Goal: Task Accomplishment & Management: Complete application form

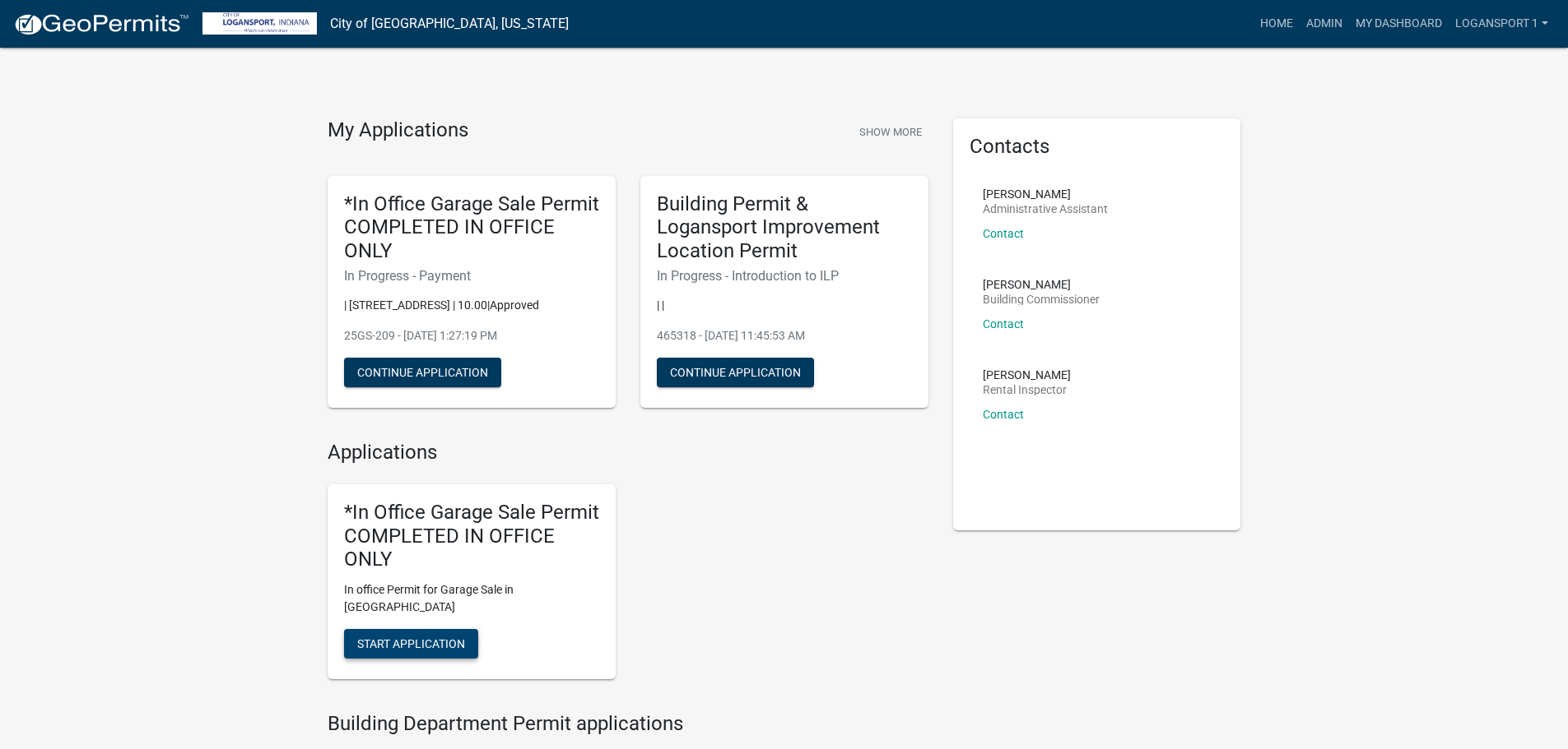
click at [413, 635] on button "Start Application" at bounding box center [411, 644] width 135 height 29
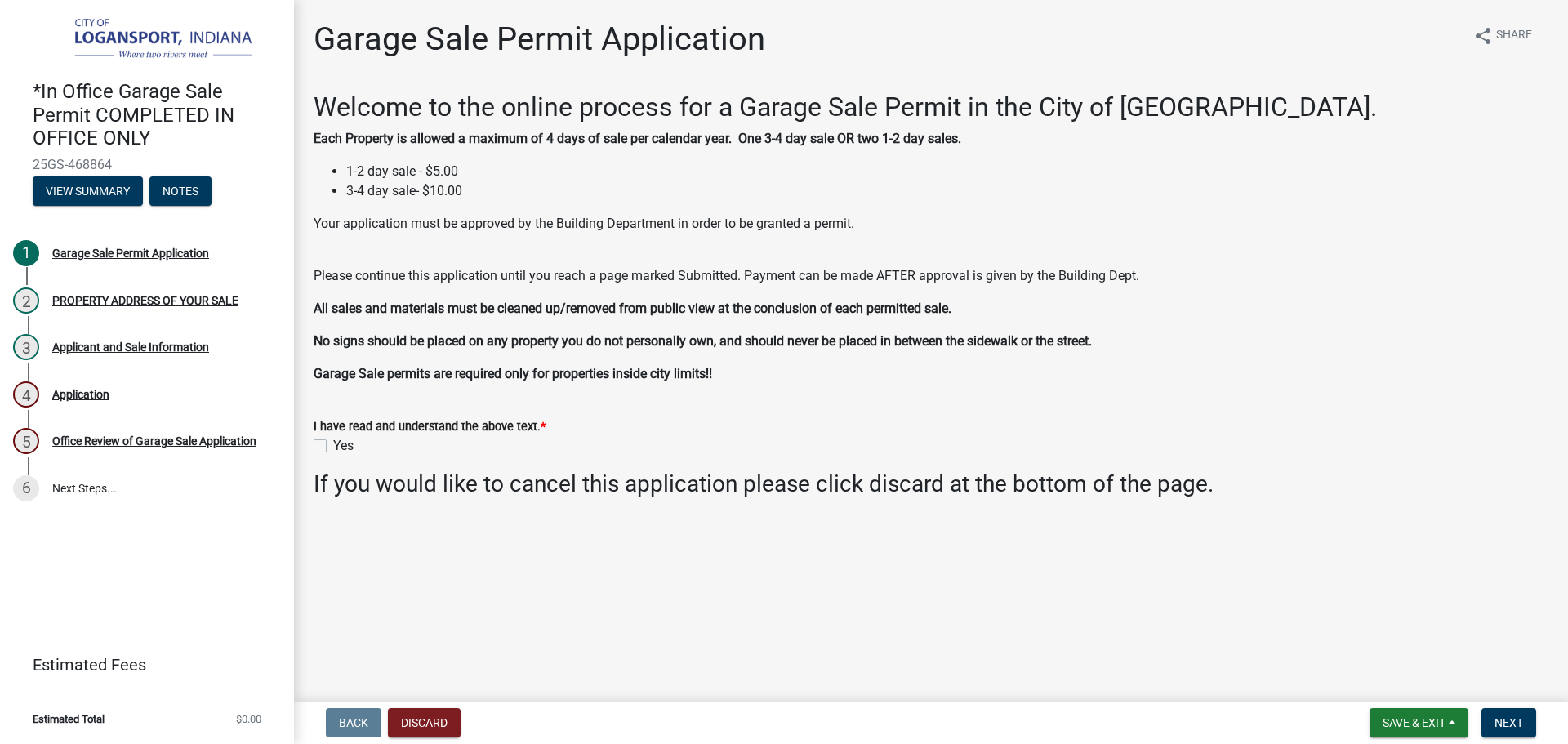
click at [333, 451] on label "Yes" at bounding box center [343, 446] width 21 height 20
click at [333, 447] on input "Yes" at bounding box center [337, 441] width 10 height 10
checkbox input "true"
click at [1511, 719] on span "Next" at bounding box center [1509, 723] width 28 height 13
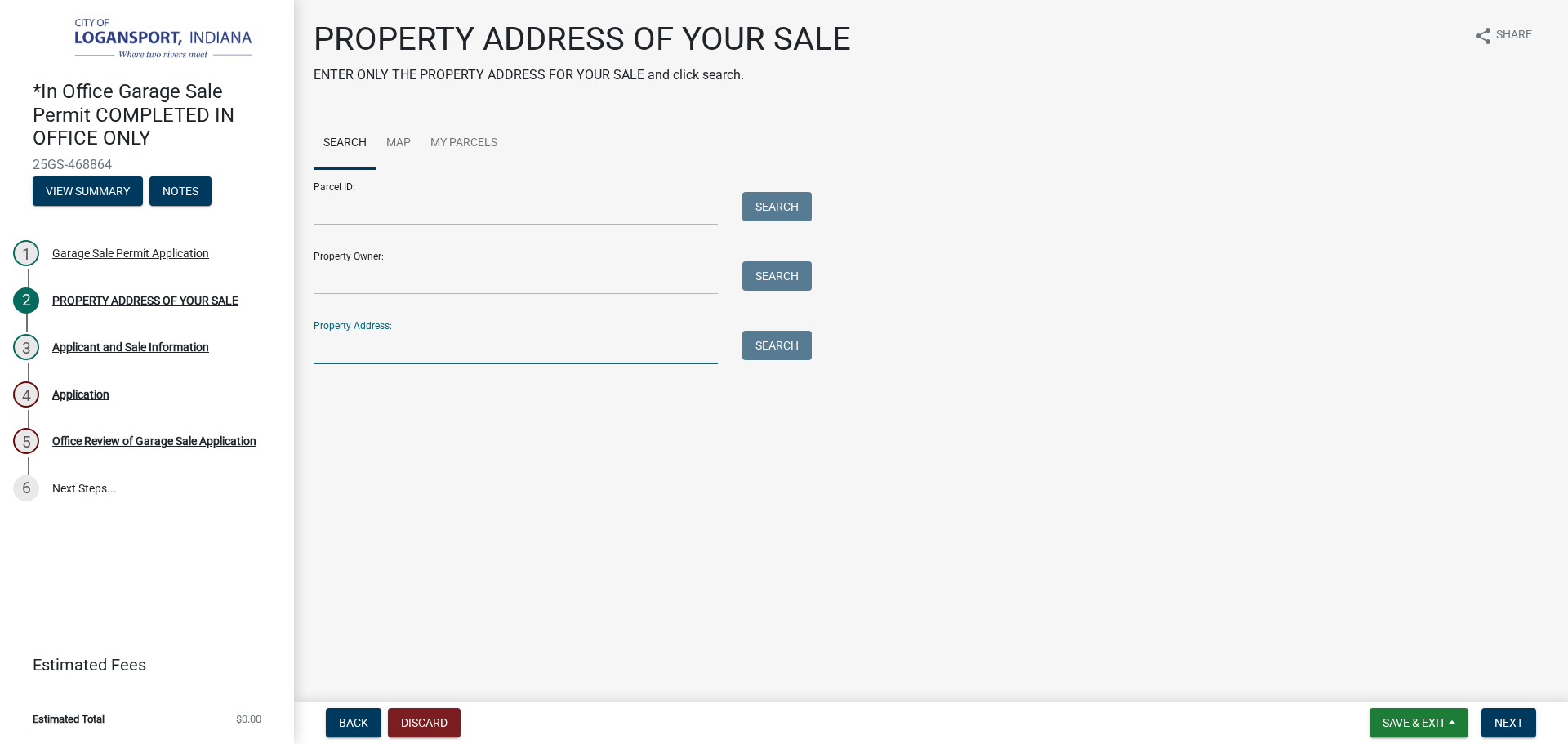
click at [441, 338] on input "Property Address:" at bounding box center [516, 348] width 404 height 34
type input "716 17th"
click at [767, 340] on button "Search" at bounding box center [777, 345] width 70 height 29
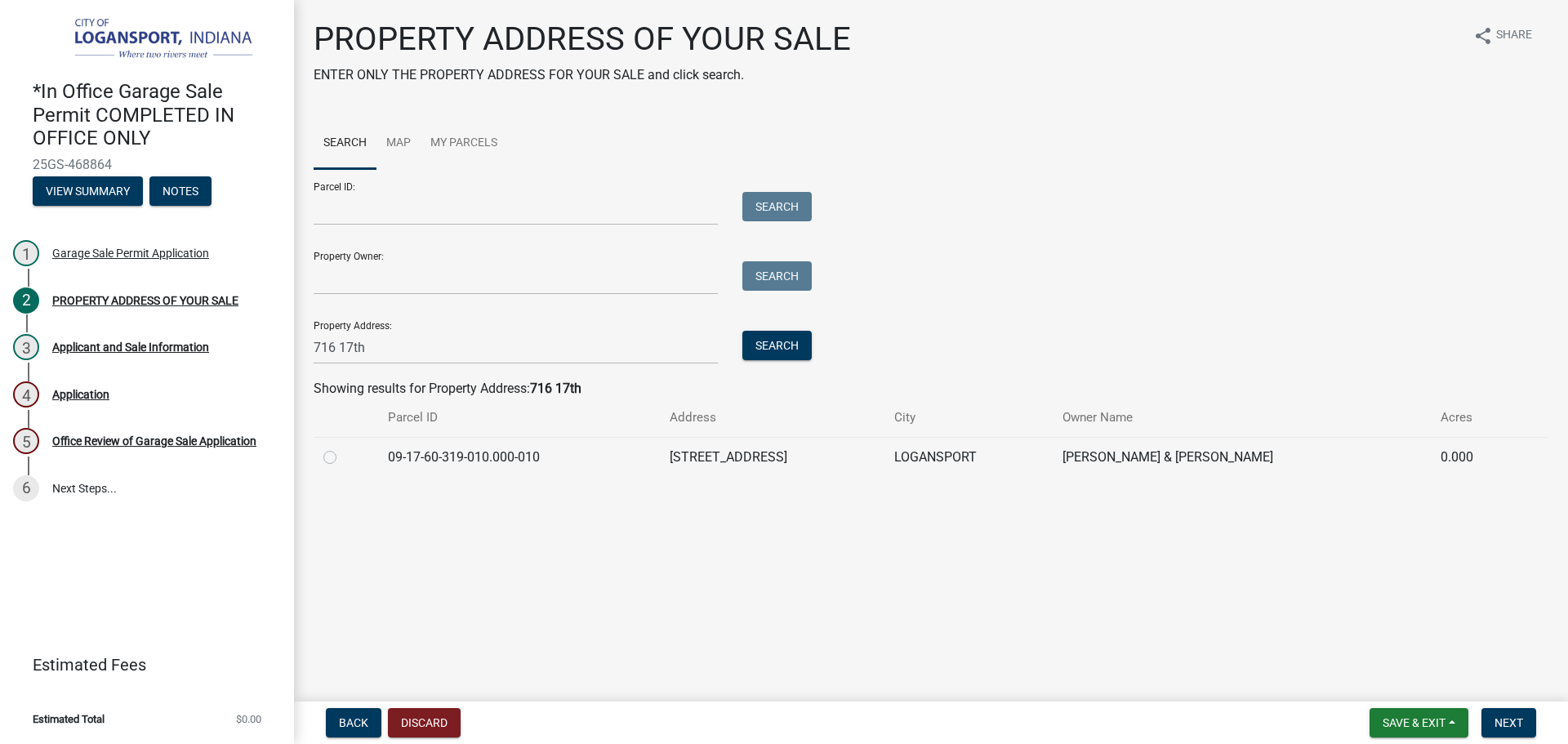
click at [343, 448] on label at bounding box center [343, 448] width 0 height 0
click at [343, 458] on input "radio" at bounding box center [348, 452] width 10 height 10
radio input "true"
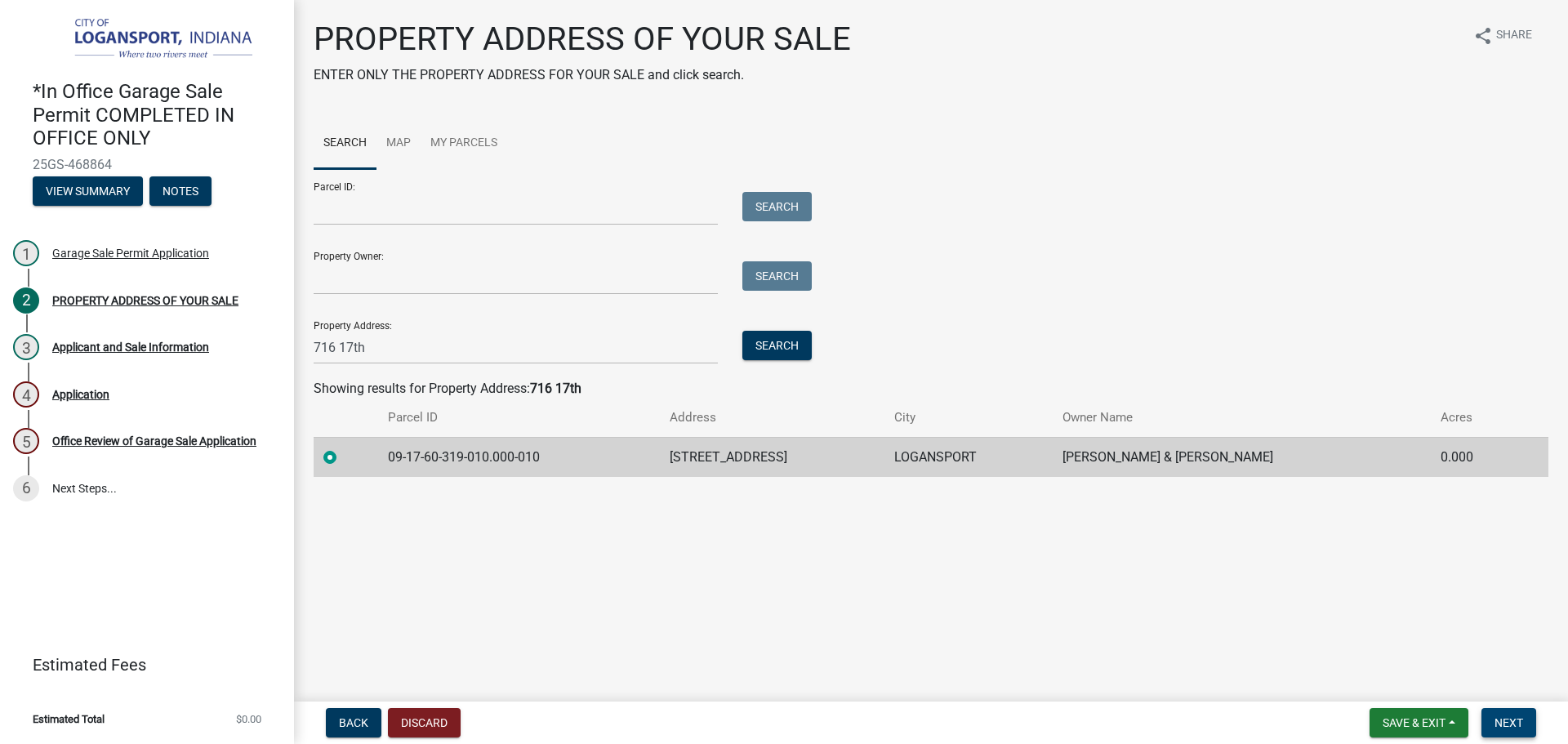
click at [1510, 730] on span "Next" at bounding box center [1509, 723] width 28 height 13
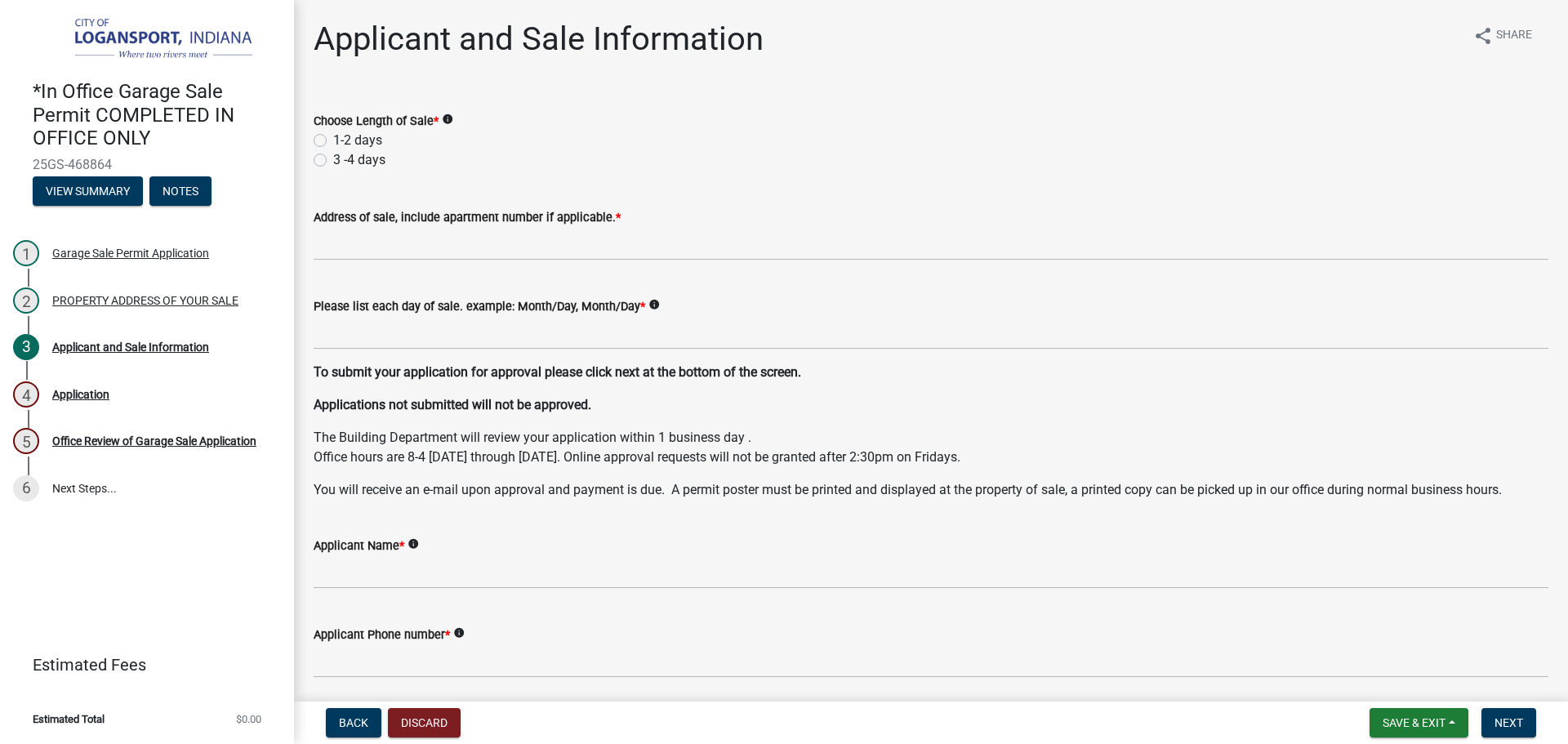
click at [333, 140] on label "1-2 days" at bounding box center [357, 140] width 49 height 20
click at [333, 140] on input "1-2 days" at bounding box center [337, 135] width 10 height 10
radio input "true"
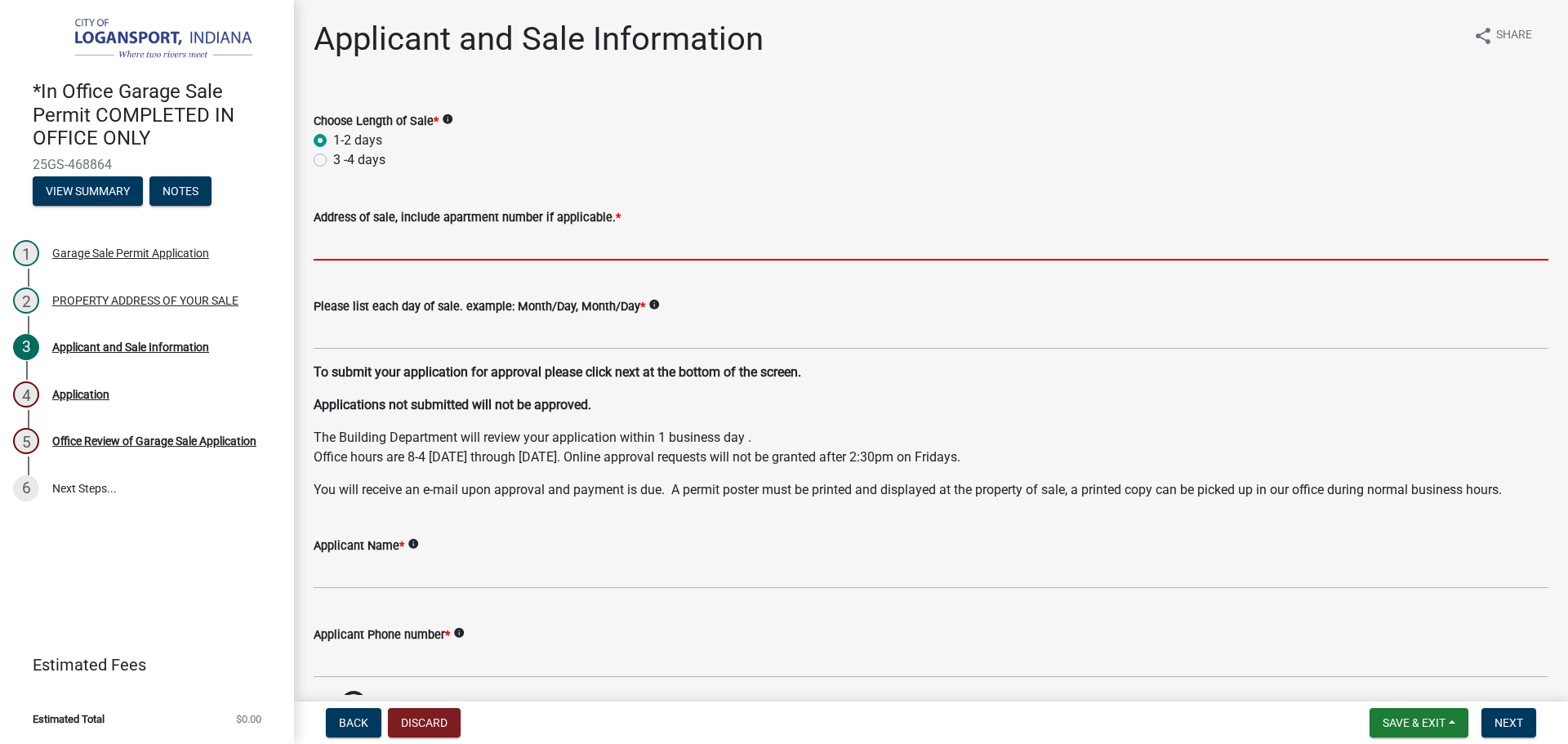
click at [344, 247] on input "Address of sale, include apartment number if applicable. *" at bounding box center [931, 244] width 1234 height 34
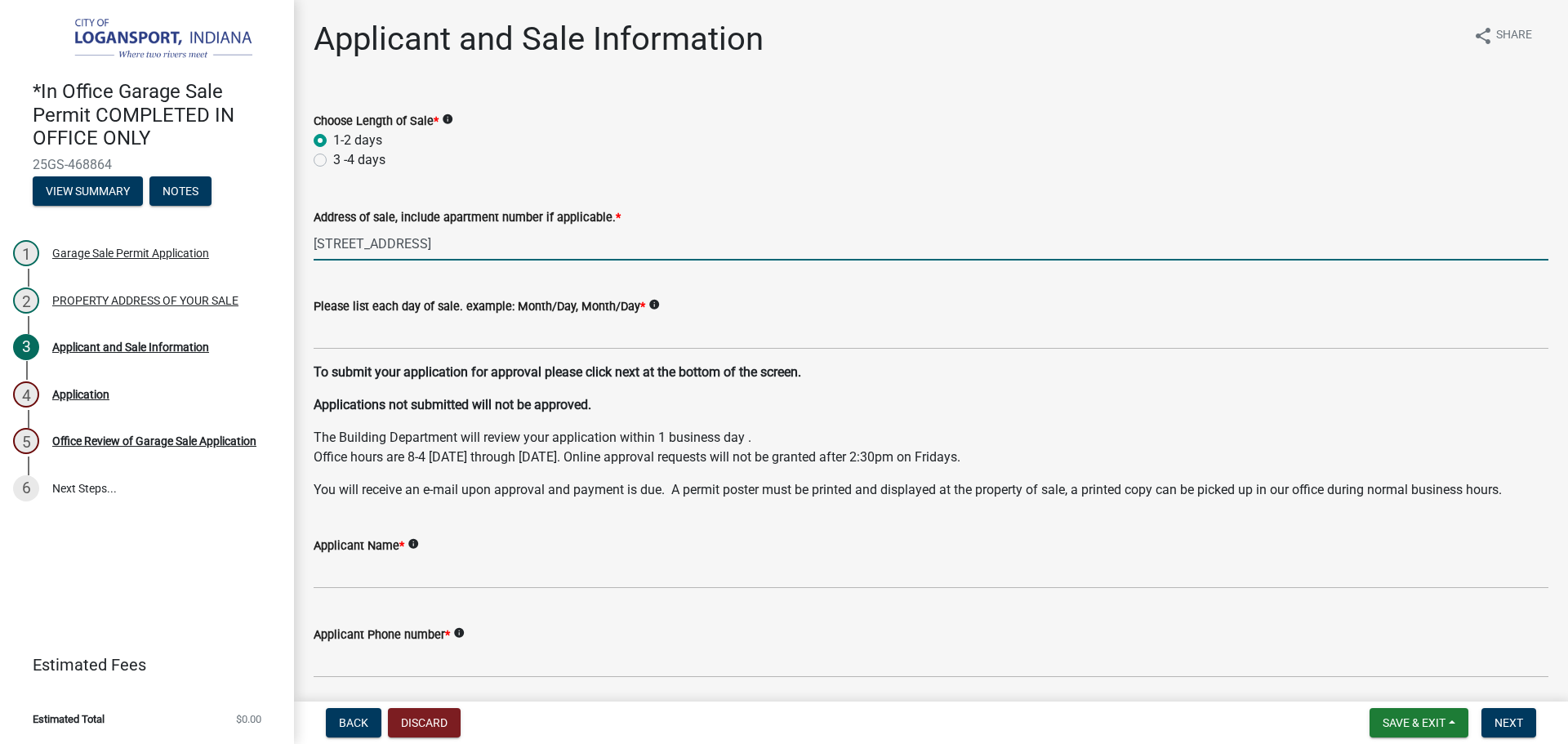
type input "[STREET_ADDRESS]"
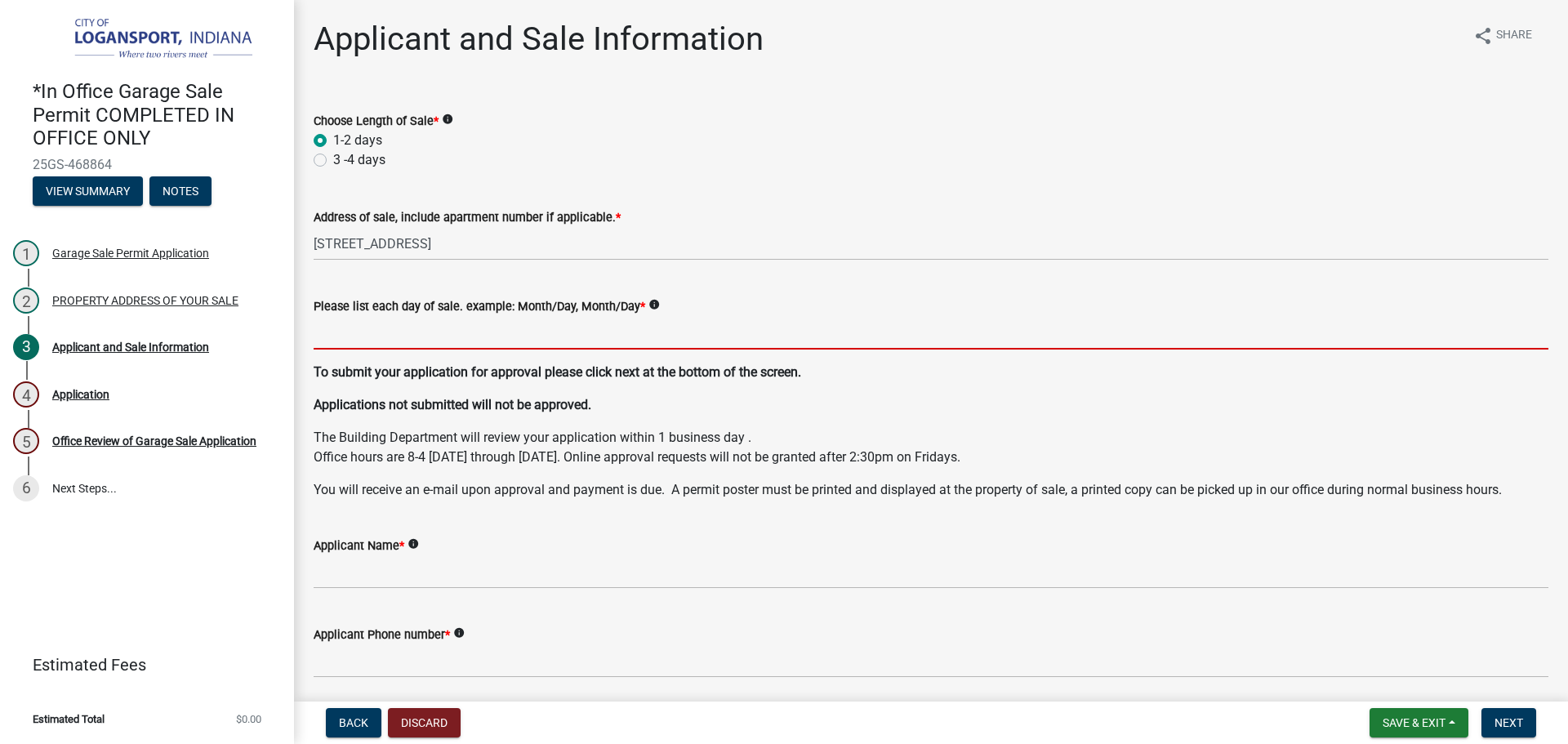
click at [363, 334] on input "Please list each day of sale. example: Month/Day, Month/Day *" at bounding box center [931, 333] width 1234 height 34
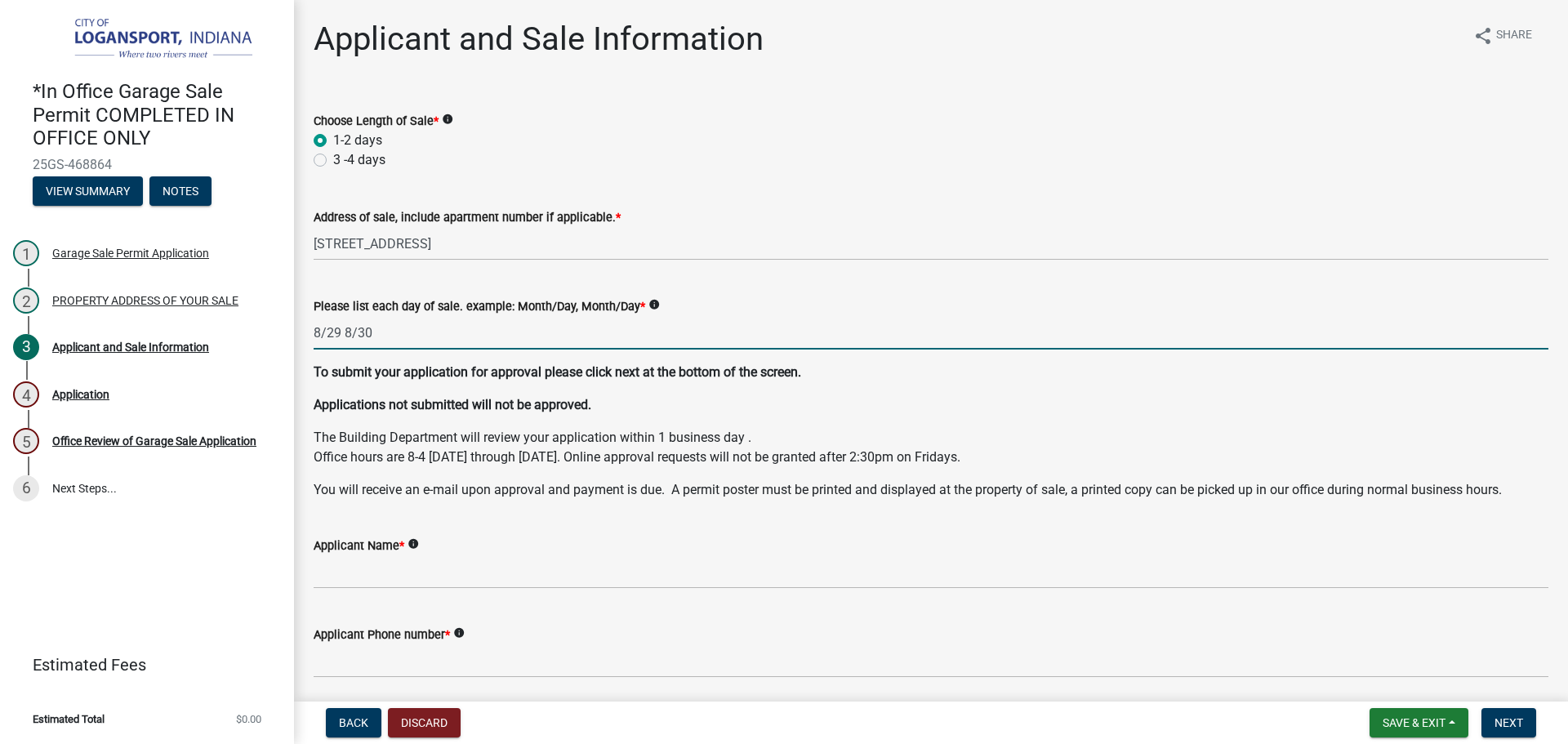
type input "8/29 8/30"
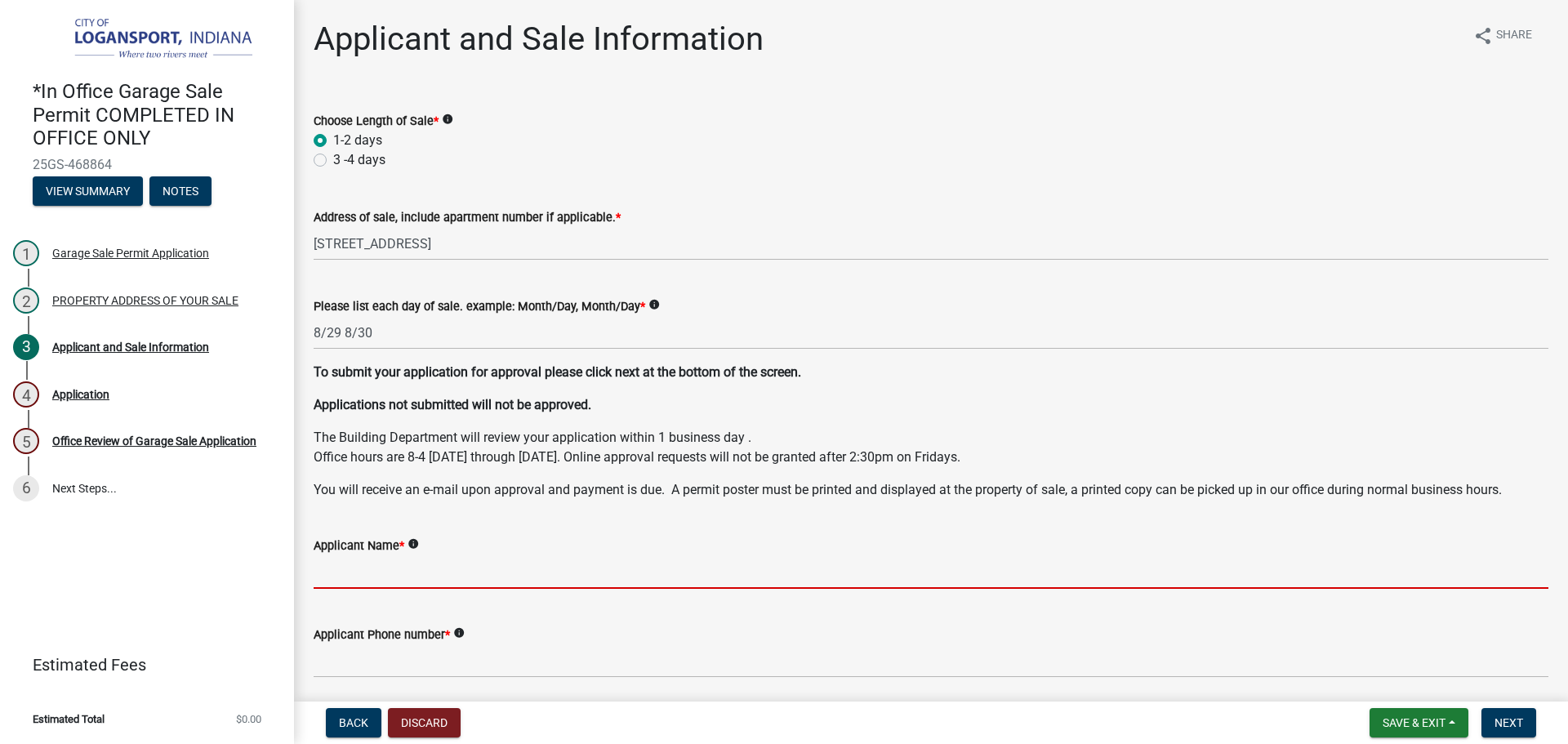
click at [339, 565] on input "Applicant Name *" at bounding box center [931, 573] width 1234 height 34
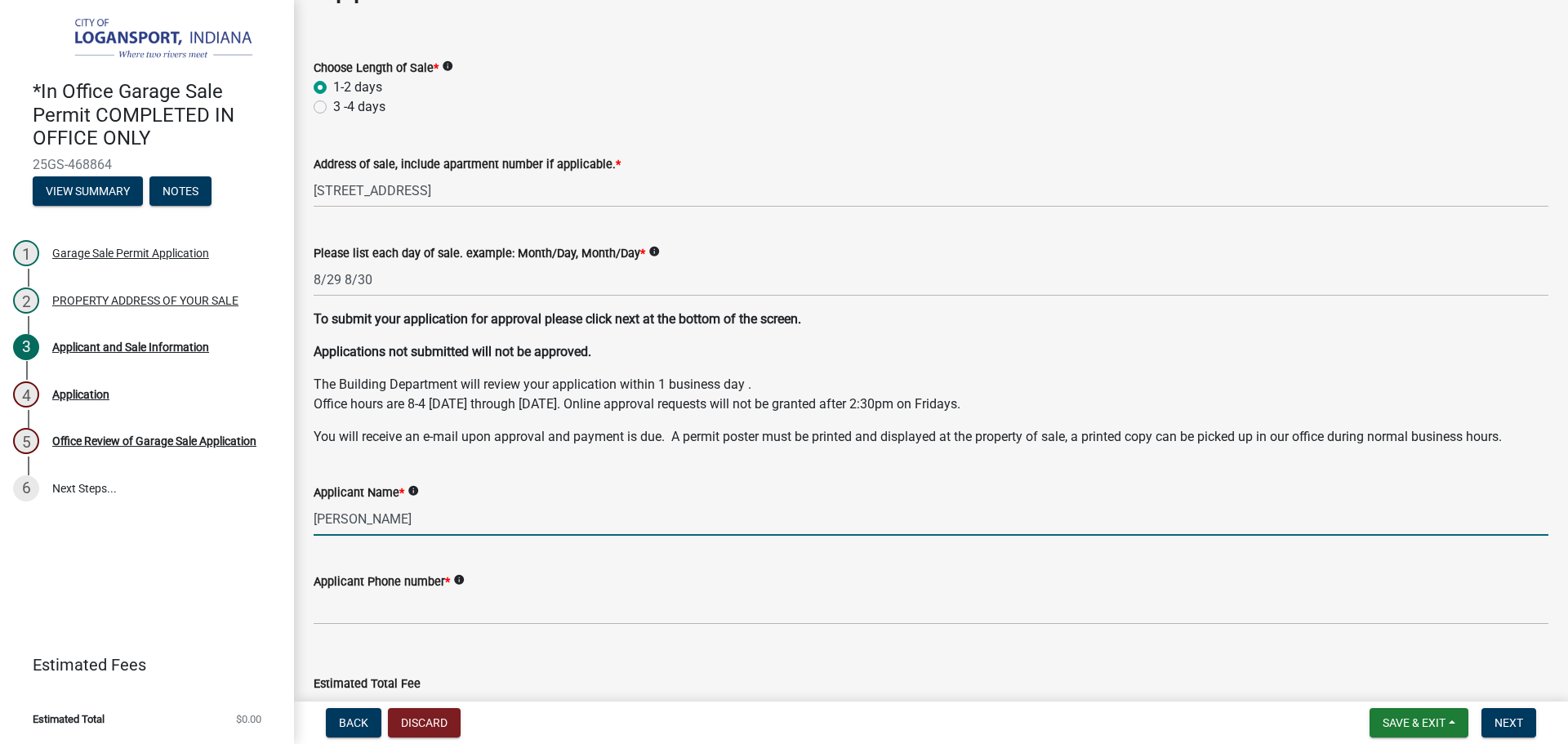
scroll to position [82, 0]
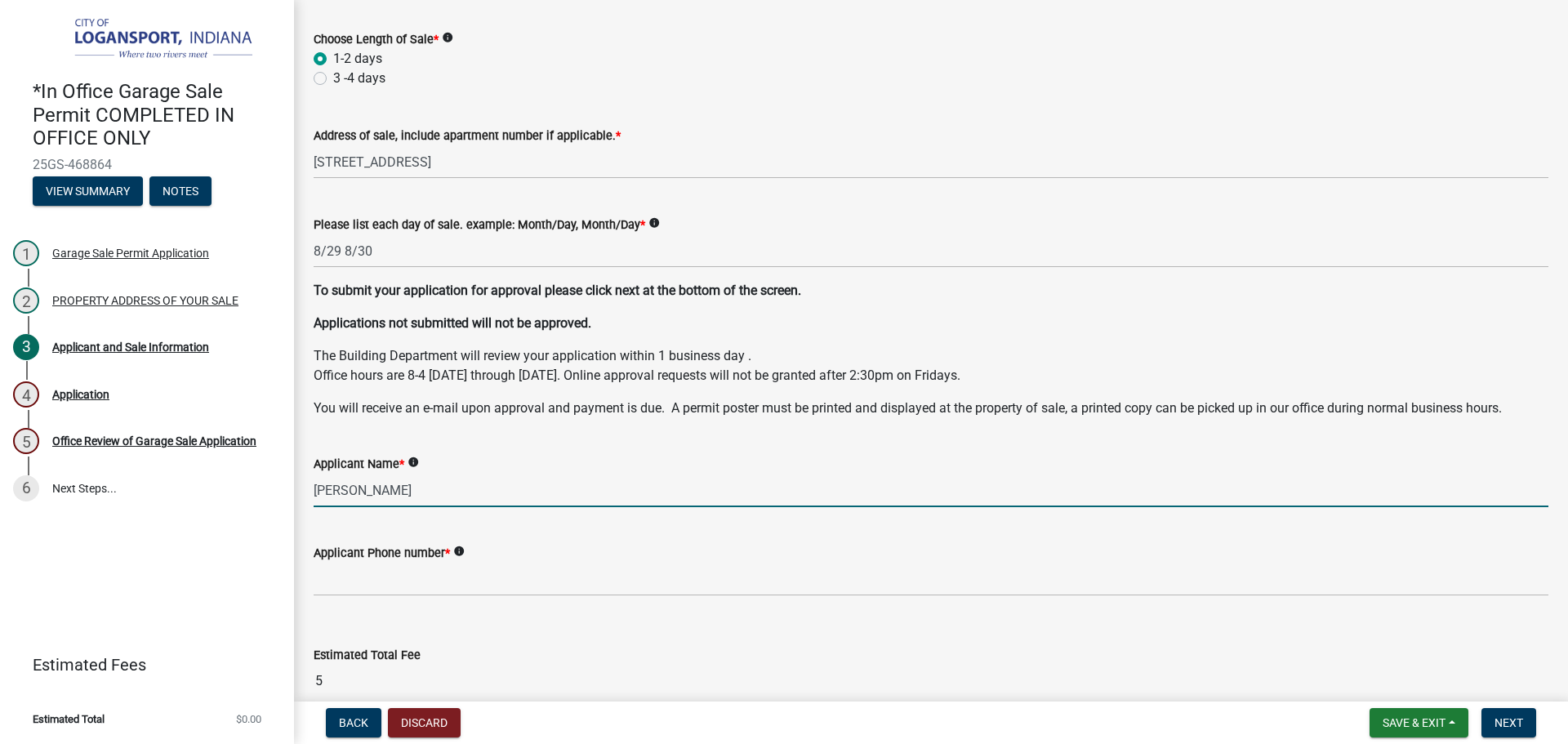
type input "[PERSON_NAME]"
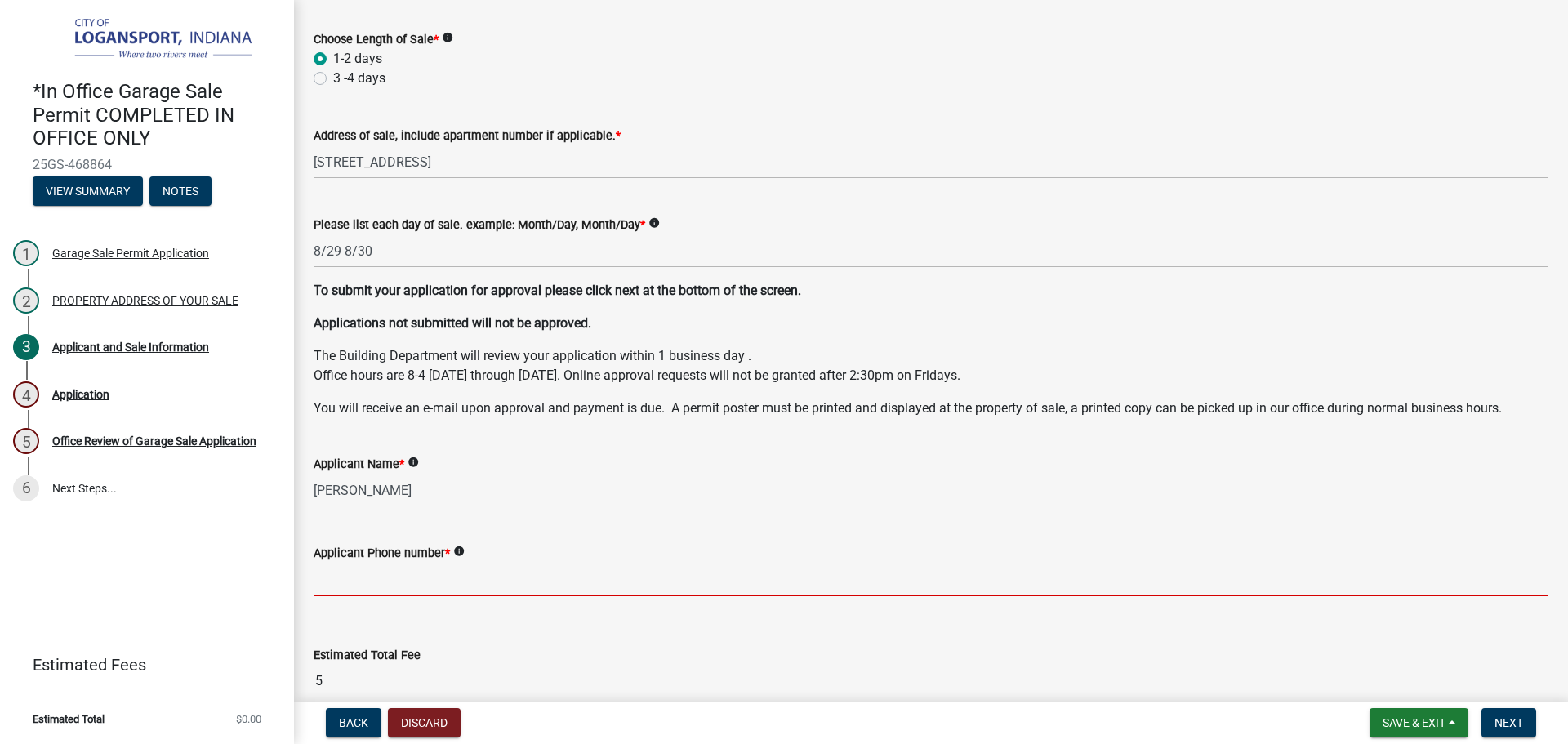
click at [326, 587] on input "Applicant Phone number *" at bounding box center [931, 580] width 1234 height 34
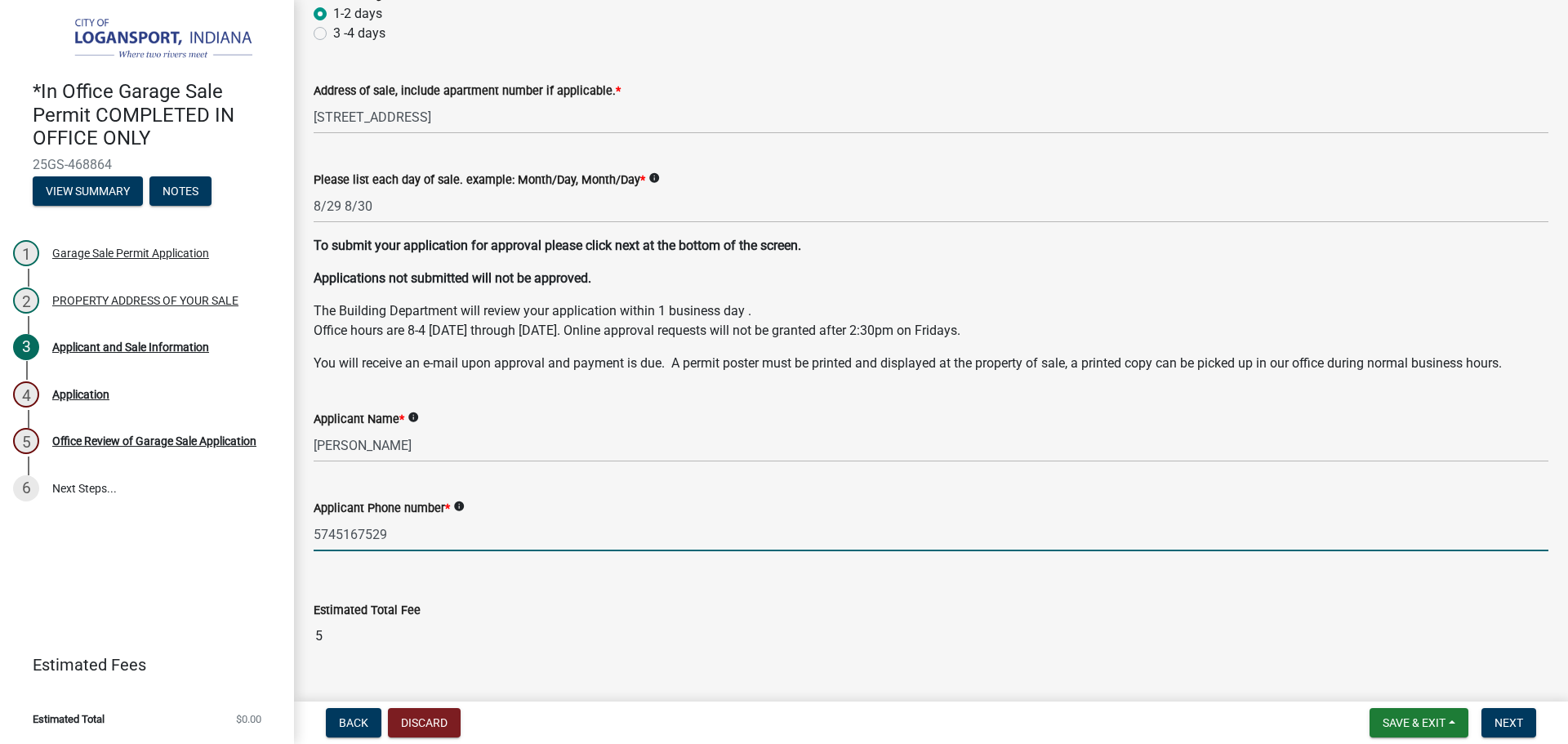
scroll to position [163, 0]
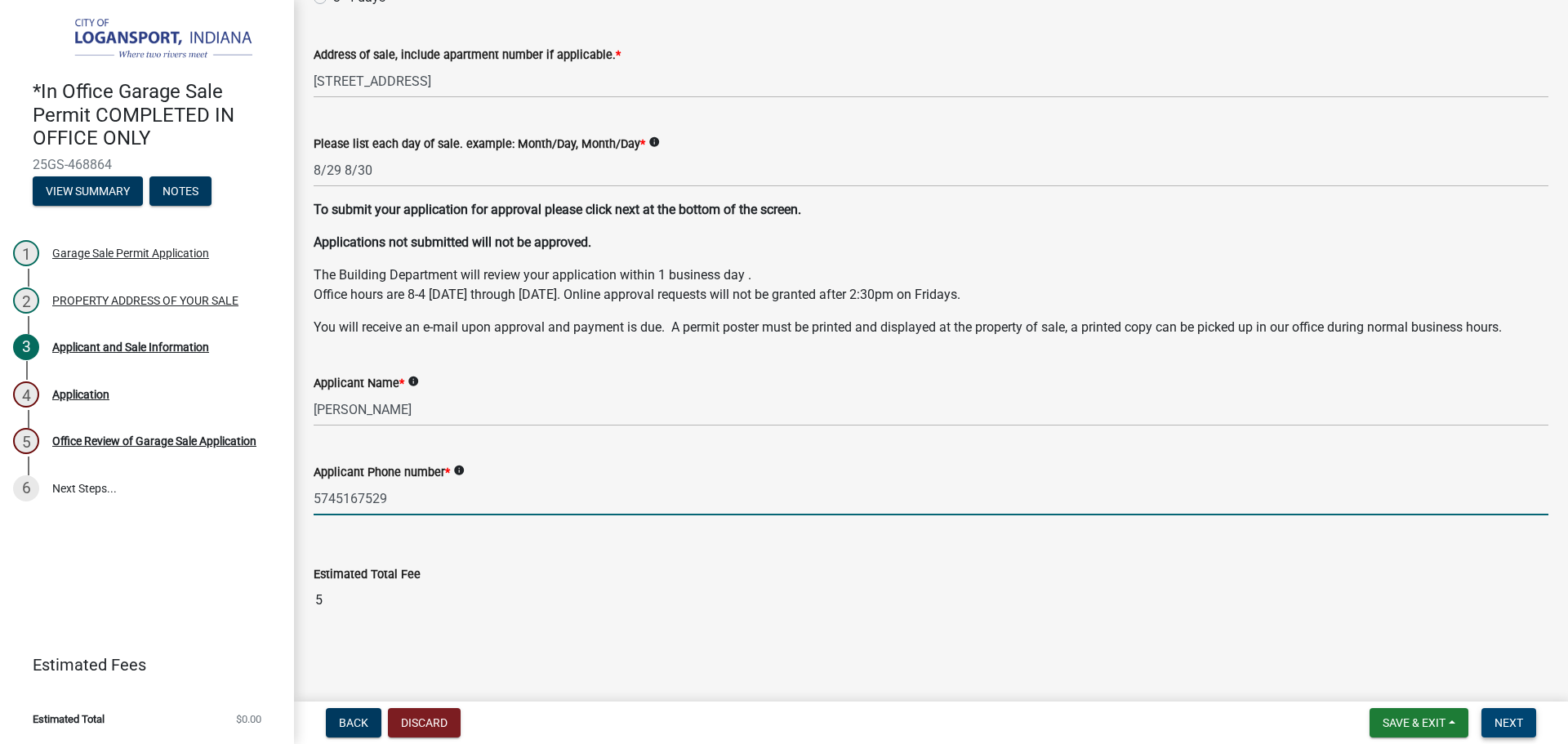
type input "5745167529"
click at [1533, 721] on button "Next" at bounding box center [1509, 722] width 55 height 29
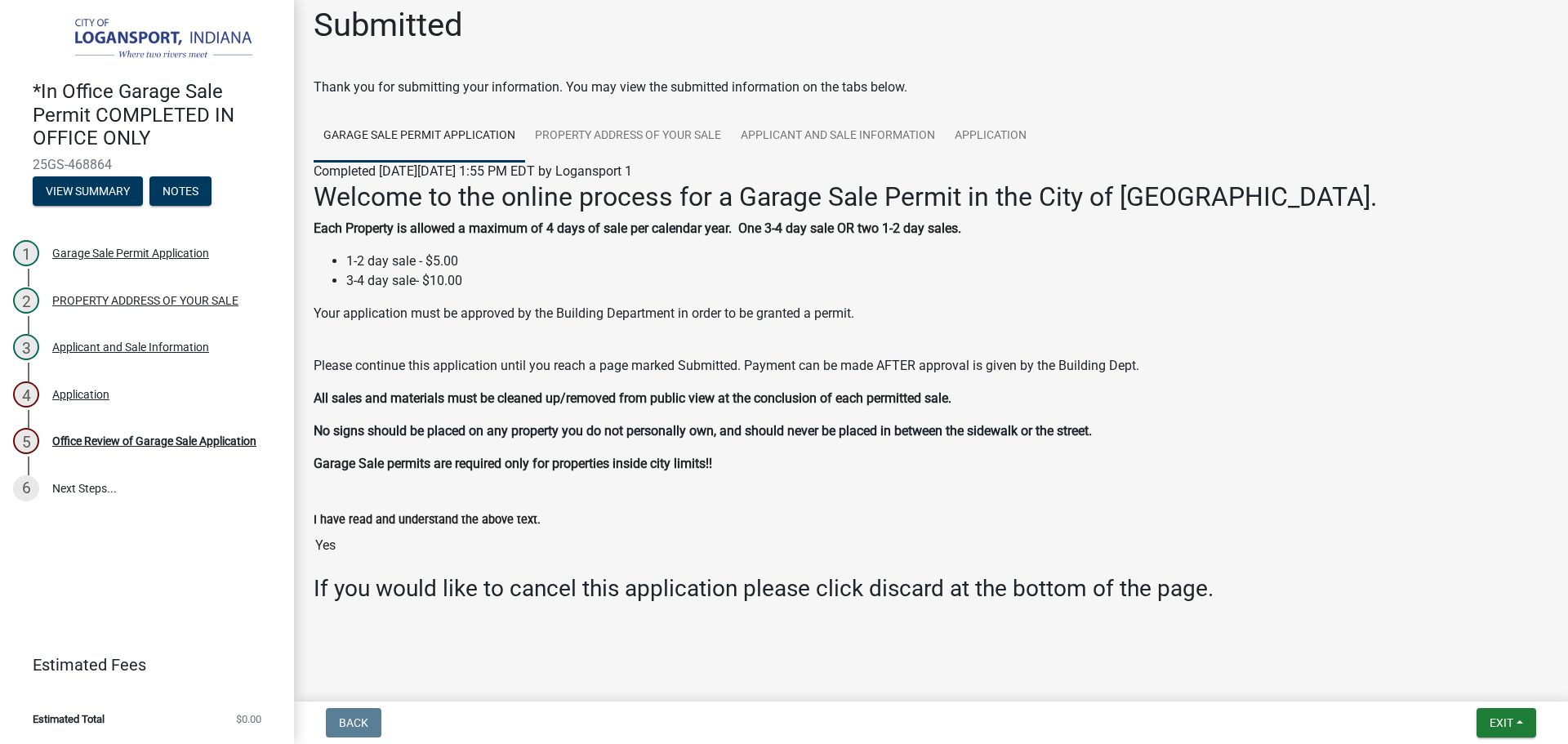
scroll to position [18, 0]
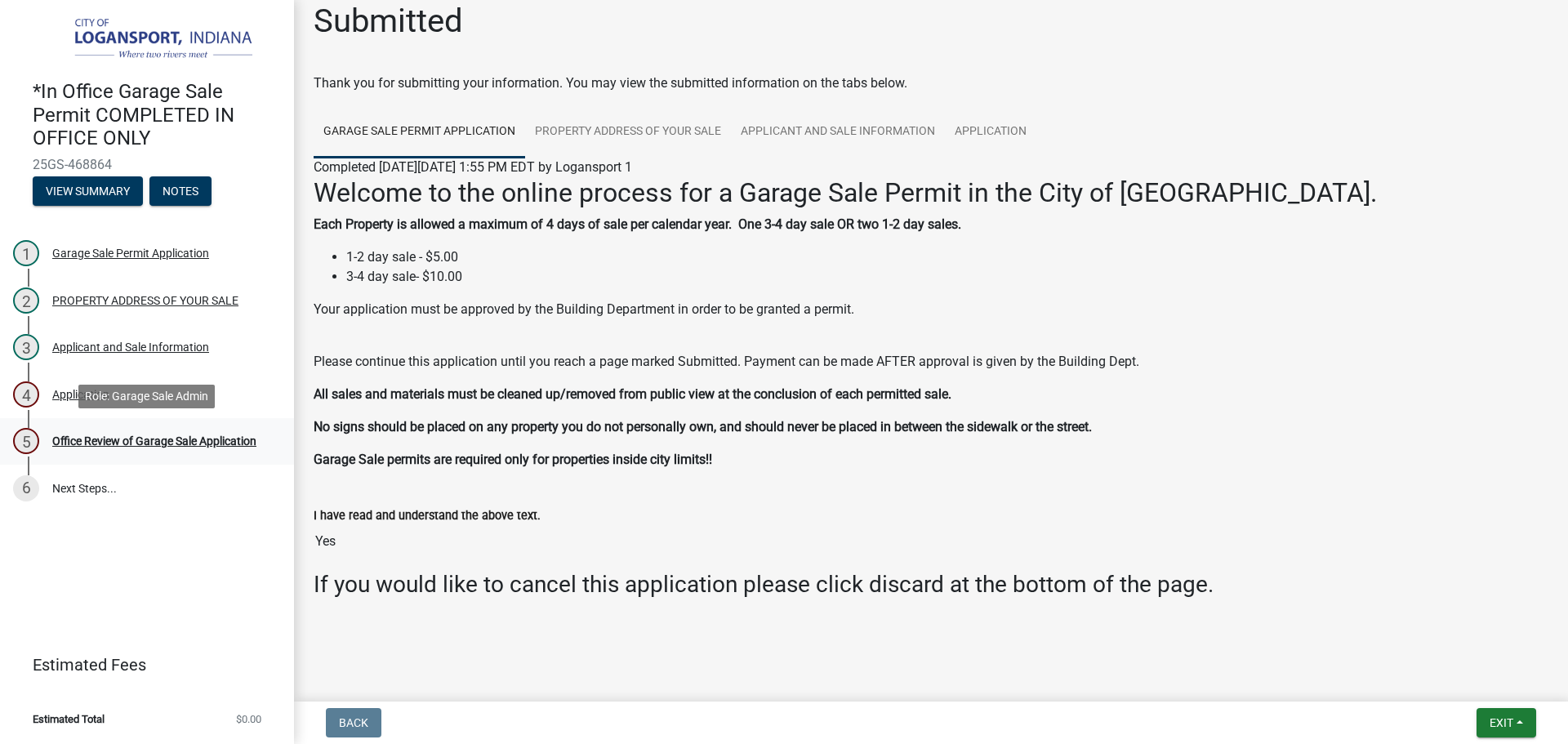
click at [83, 446] on div "Office Review of Garage Sale Application" at bounding box center [154, 441] width 204 height 11
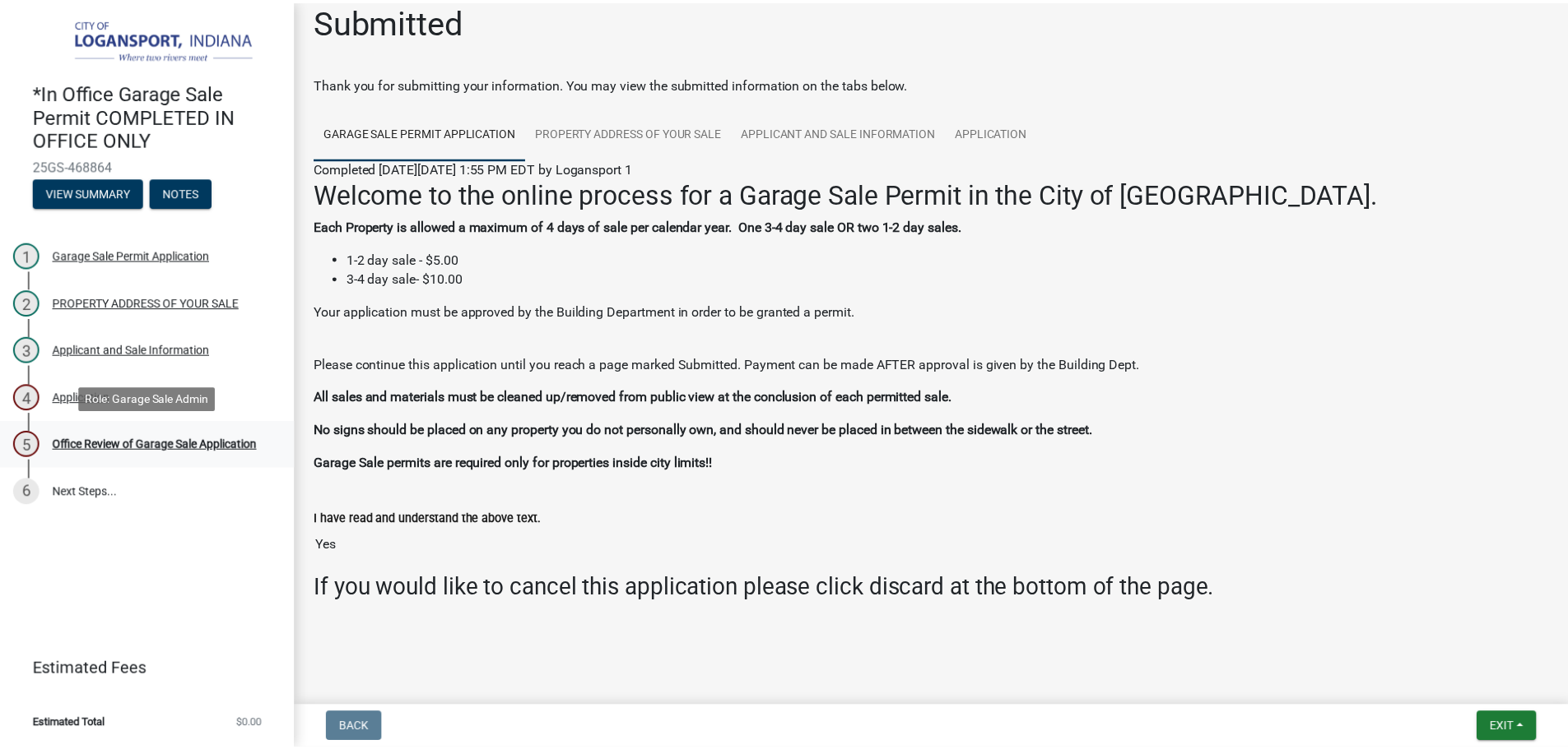
scroll to position [0, 0]
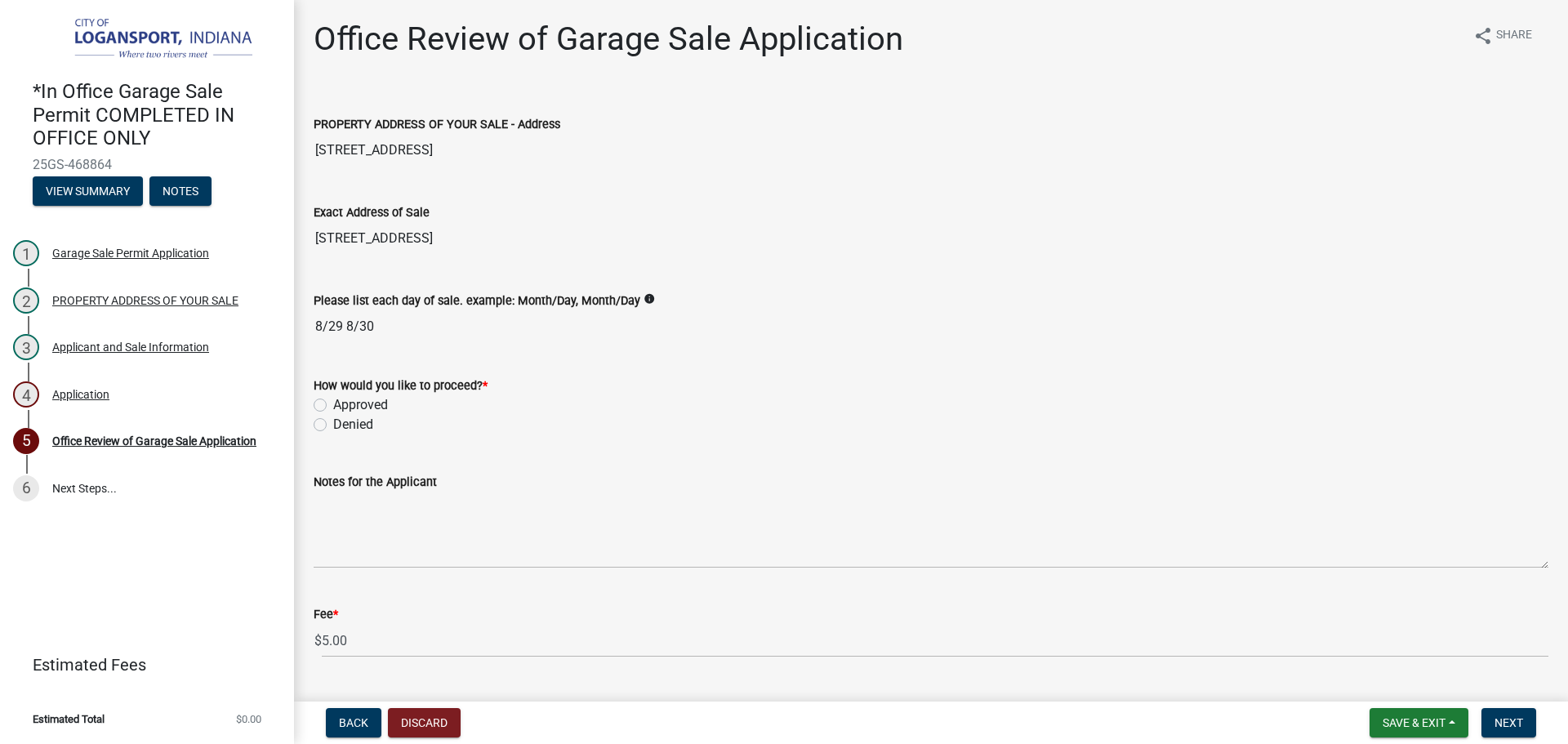
click at [333, 403] on label "Approved" at bounding box center [360, 404] width 55 height 20
click at [333, 403] on input "Approved" at bounding box center [337, 400] width 10 height 10
radio input "true"
click at [1499, 721] on span "Next" at bounding box center [1509, 723] width 28 height 13
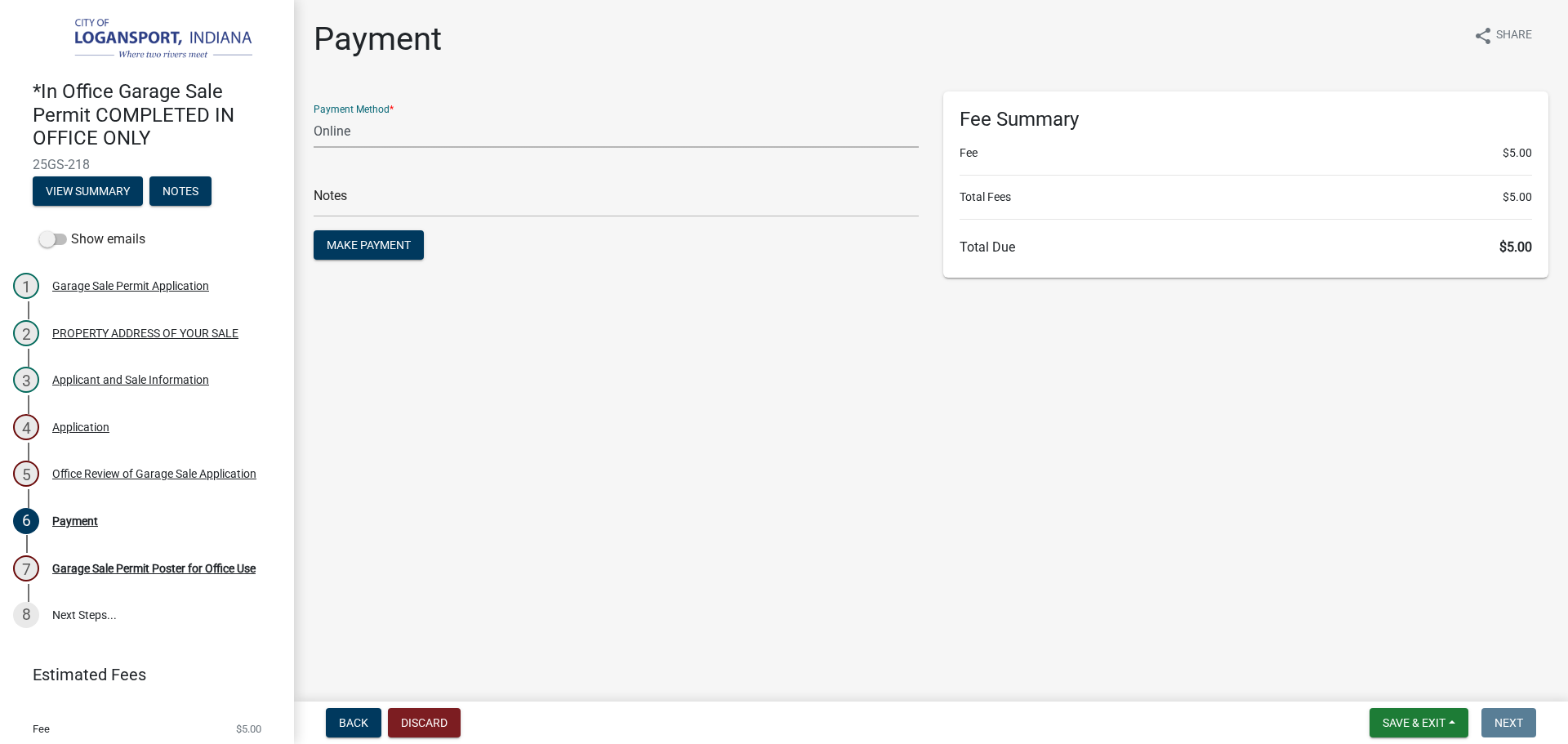
click at [374, 118] on select "Credit Card POS Check Cash Online" at bounding box center [617, 132] width 605 height 34
select select "1: 0"
click at [314, 115] on select "Credit Card POS Check Cash Online" at bounding box center [617, 132] width 605 height 34
click at [368, 200] on input "text" at bounding box center [617, 200] width 605 height 34
type input "117841"
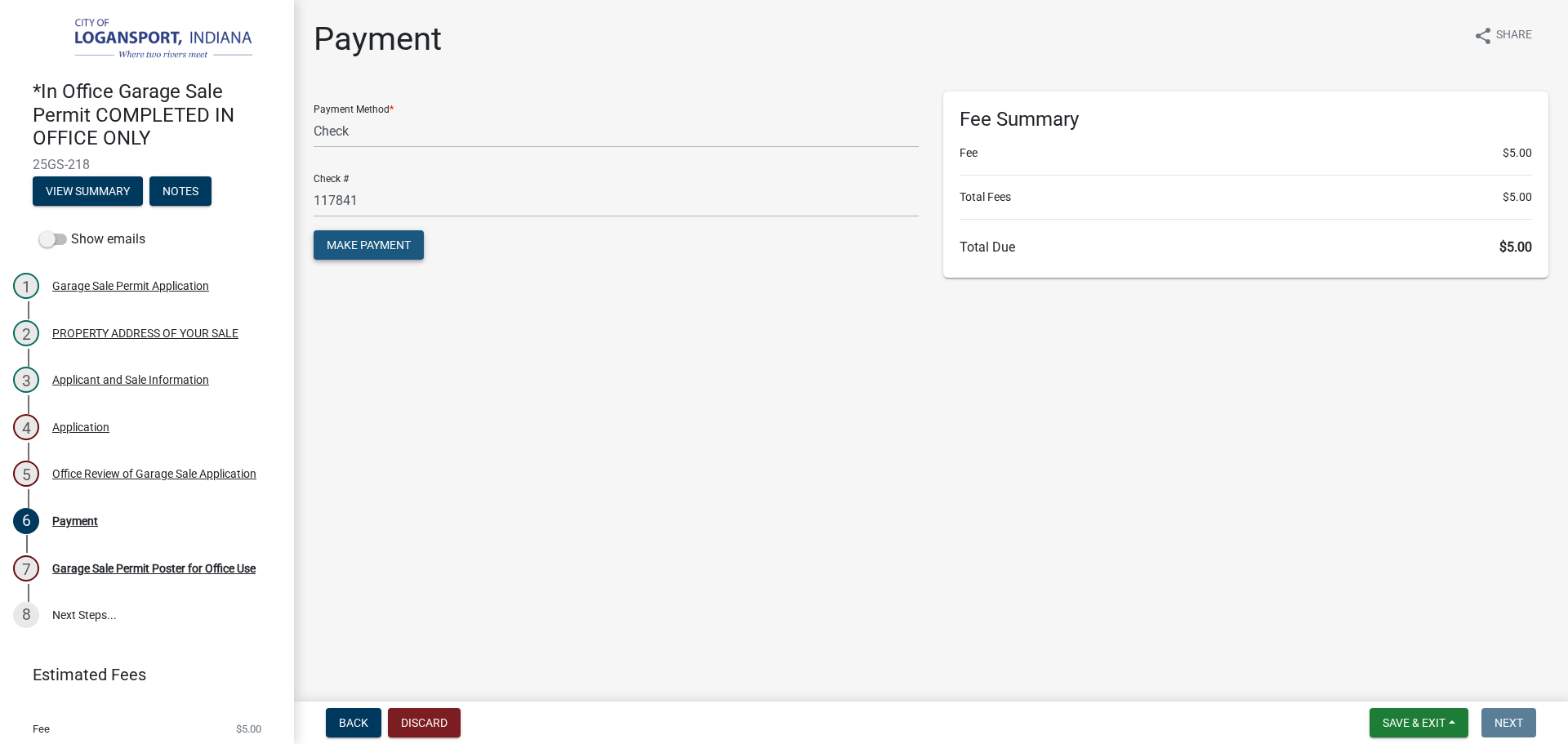
click at [368, 245] on span "Make Payment" at bounding box center [368, 245] width 84 height 13
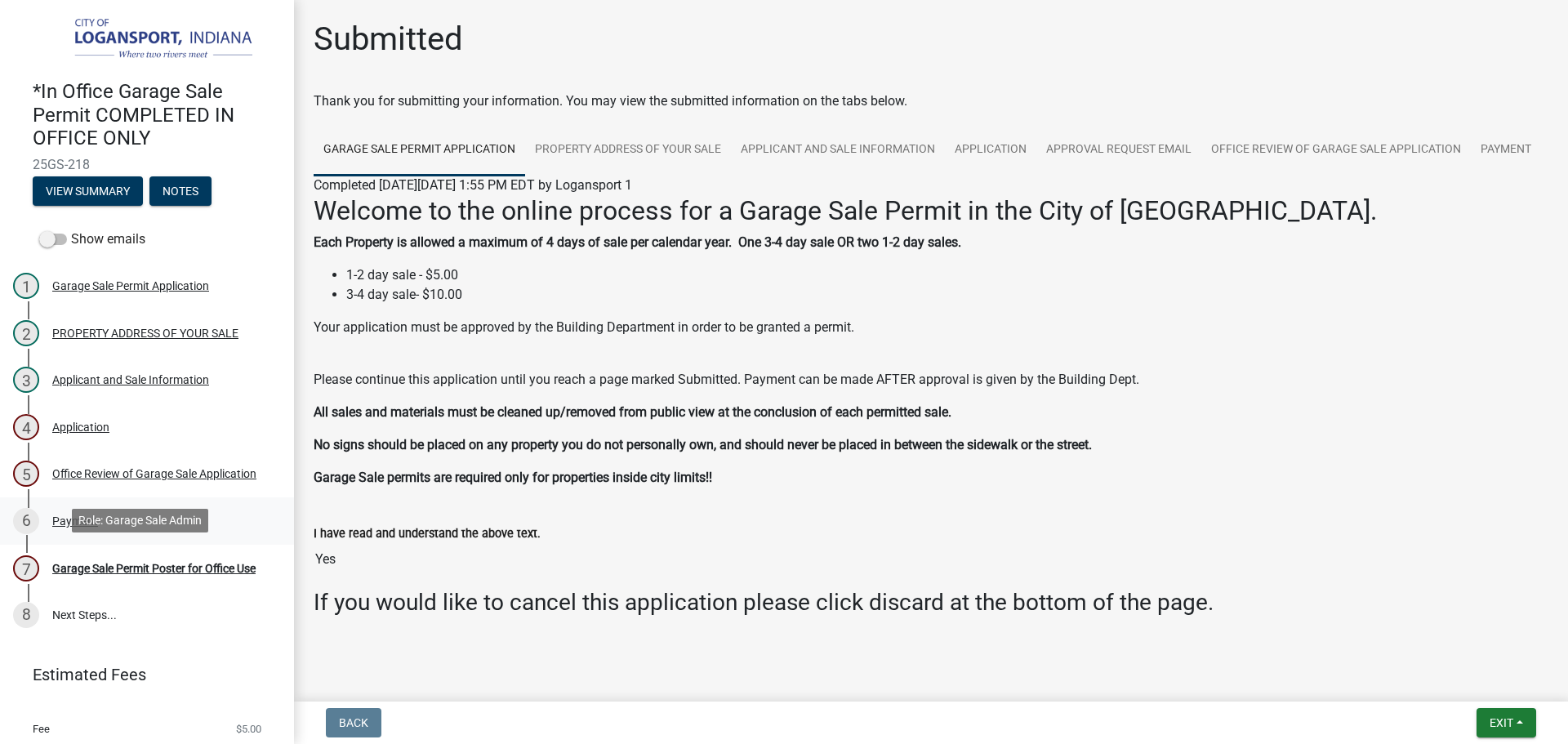
drag, startPoint x: 78, startPoint y: 554, endPoint x: 185, endPoint y: 496, distance: 121.7
click at [78, 563] on div "Garage Sale Permit Poster for Office Use" at bounding box center [154, 569] width 203 height 11
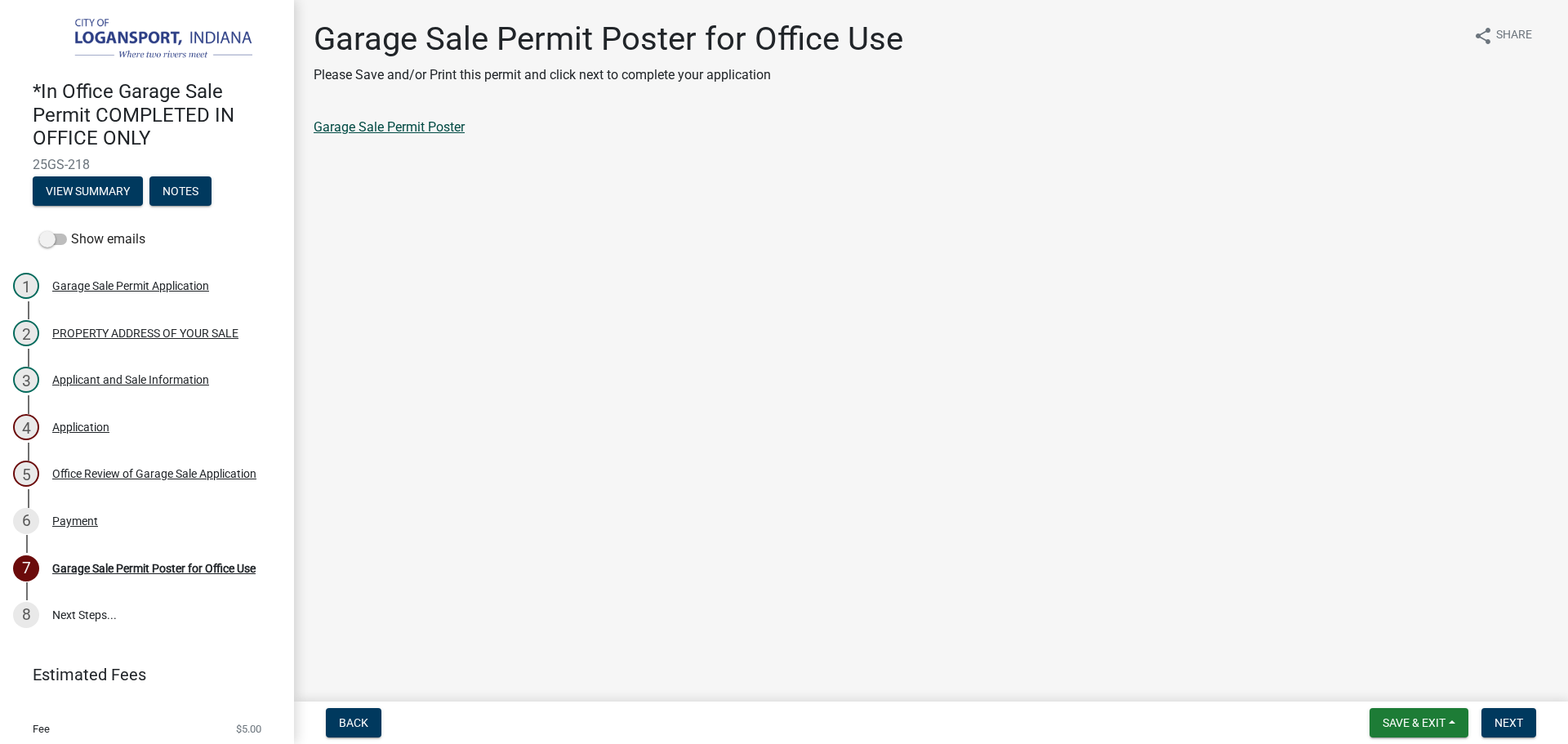
click at [349, 129] on link "Garage Sale Permit Poster" at bounding box center [389, 127] width 151 height 16
click at [1509, 726] on span "Next" at bounding box center [1509, 723] width 28 height 13
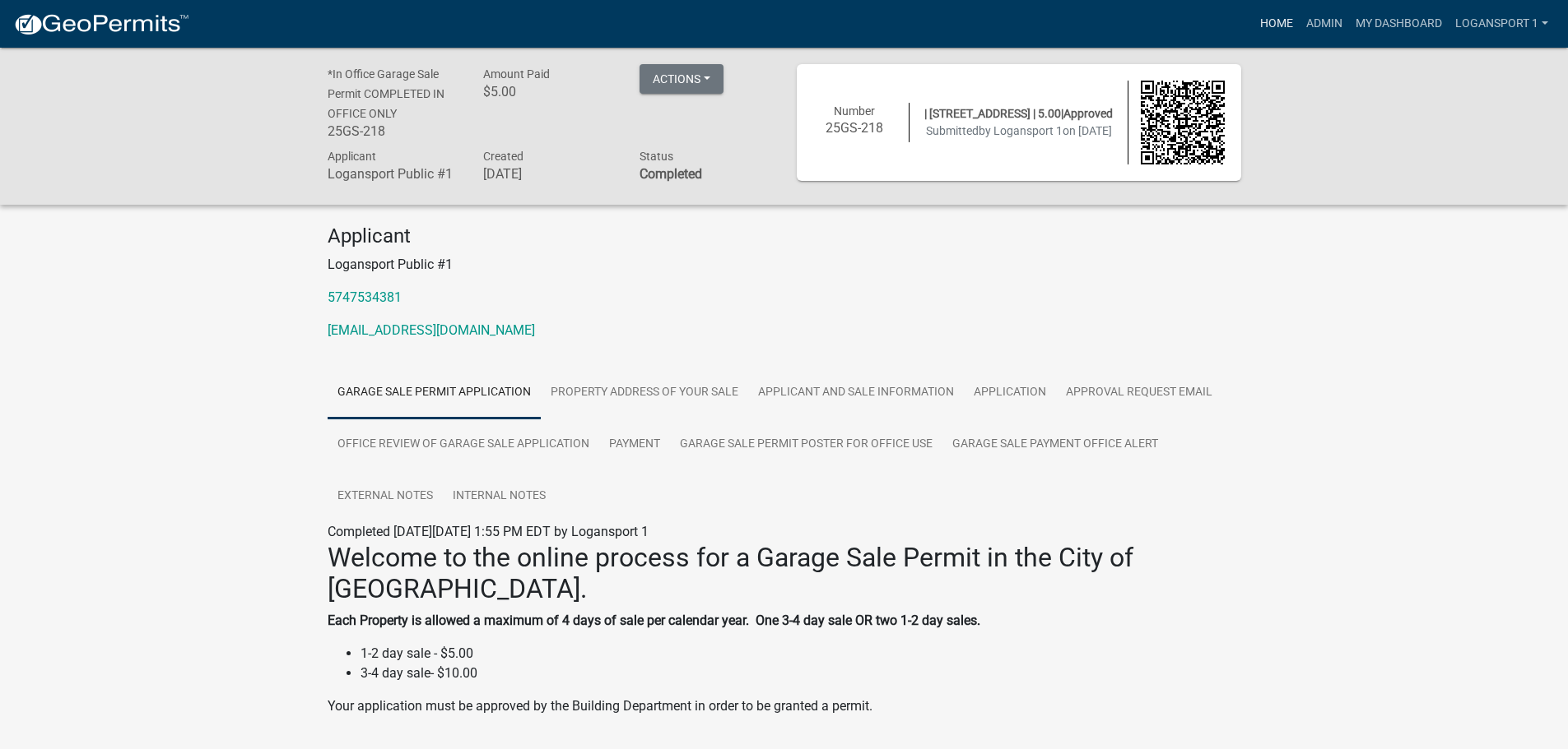
click at [1280, 23] on link "Home" at bounding box center [1276, 24] width 46 height 31
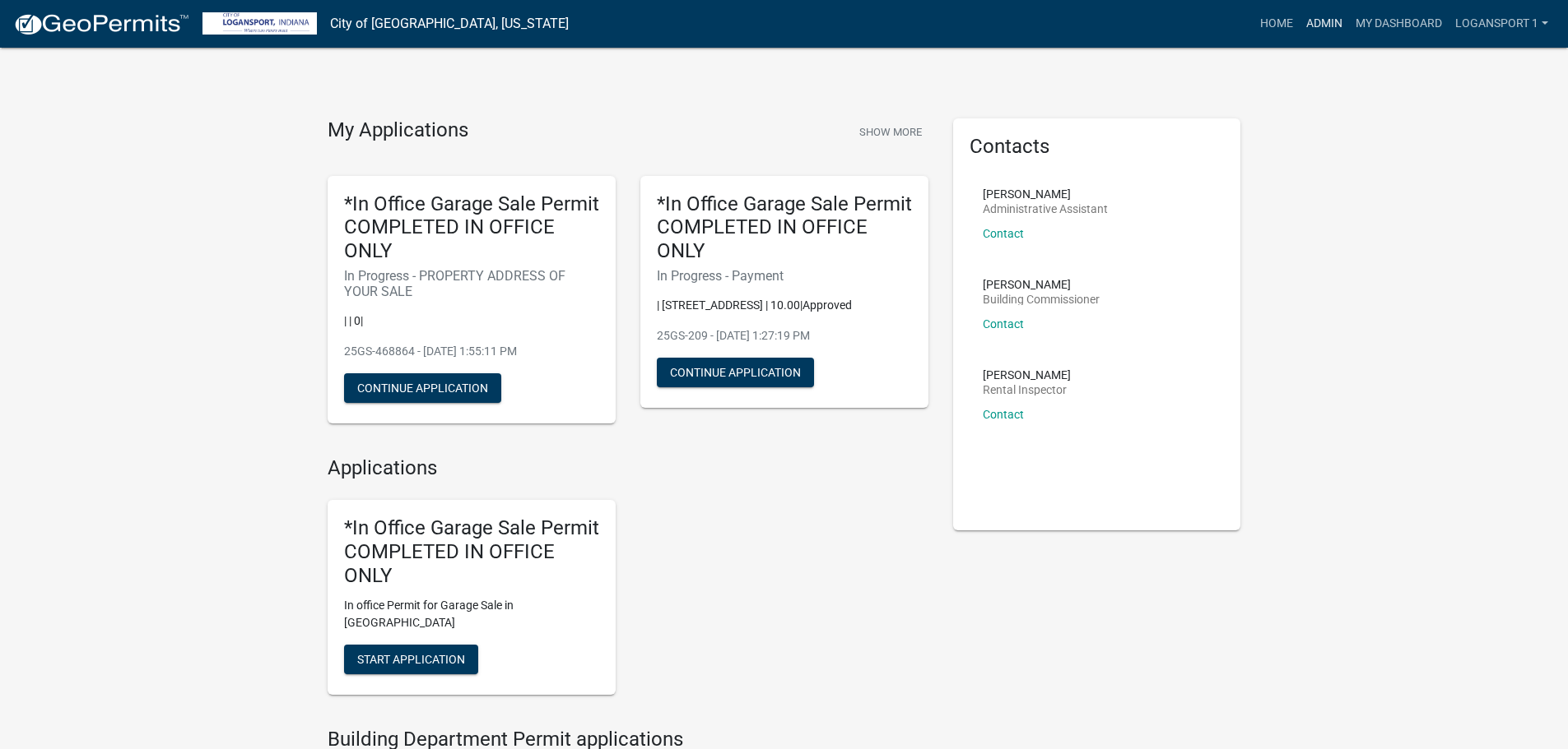
click at [1332, 22] on link "Admin" at bounding box center [1325, 24] width 49 height 31
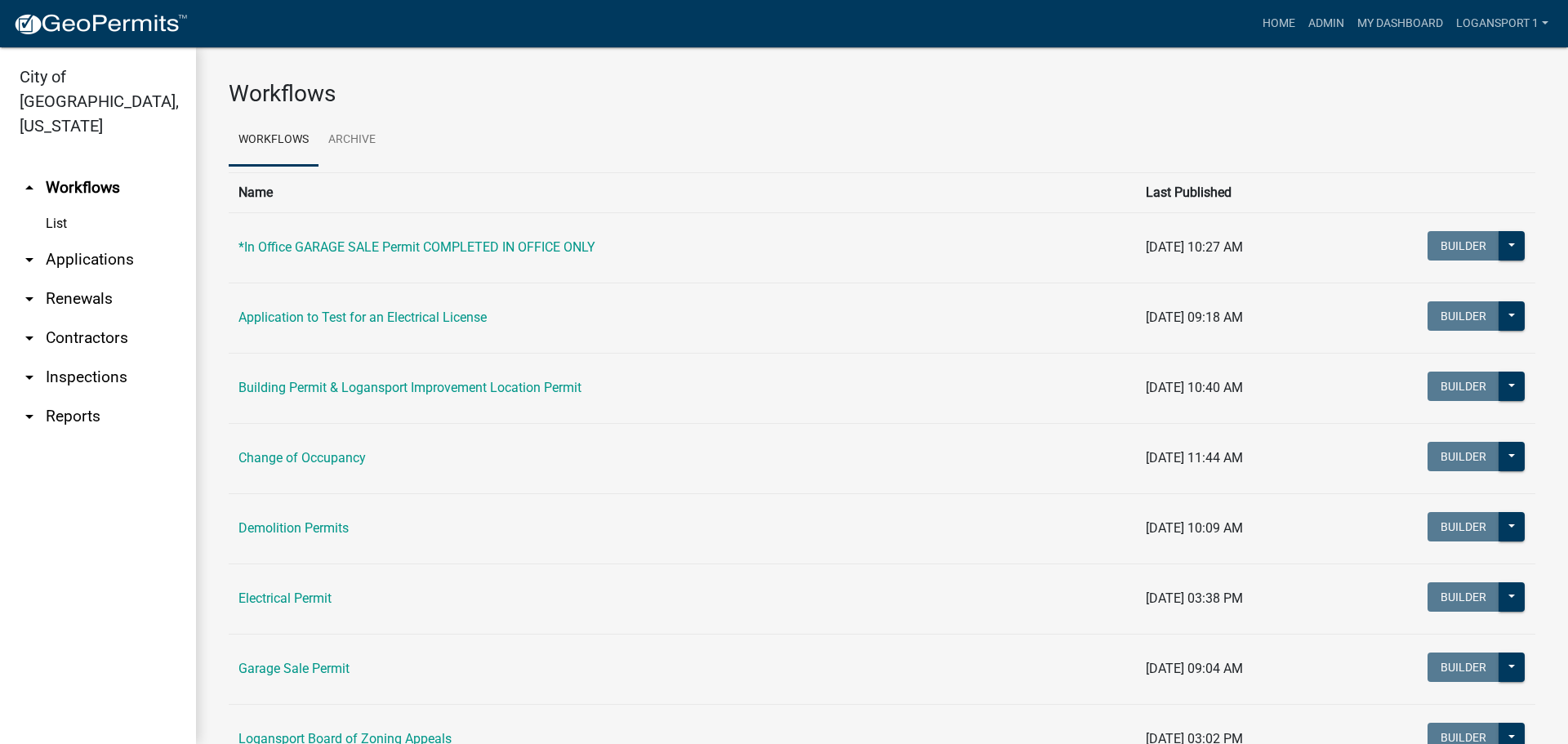
click at [71, 240] on link "arrow_drop_down Applications" at bounding box center [98, 260] width 196 height 40
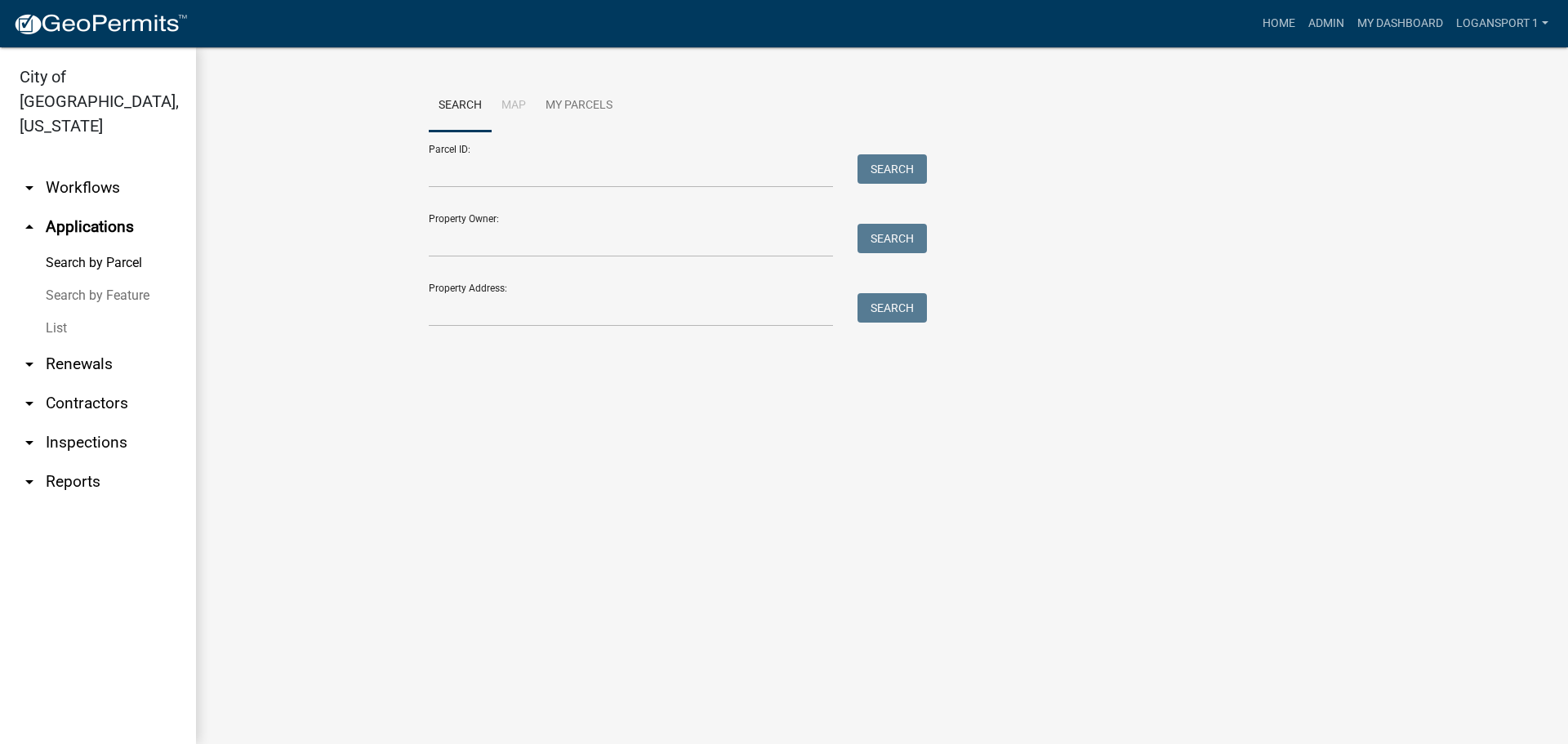
click at [46, 312] on link "List" at bounding box center [98, 328] width 196 height 33
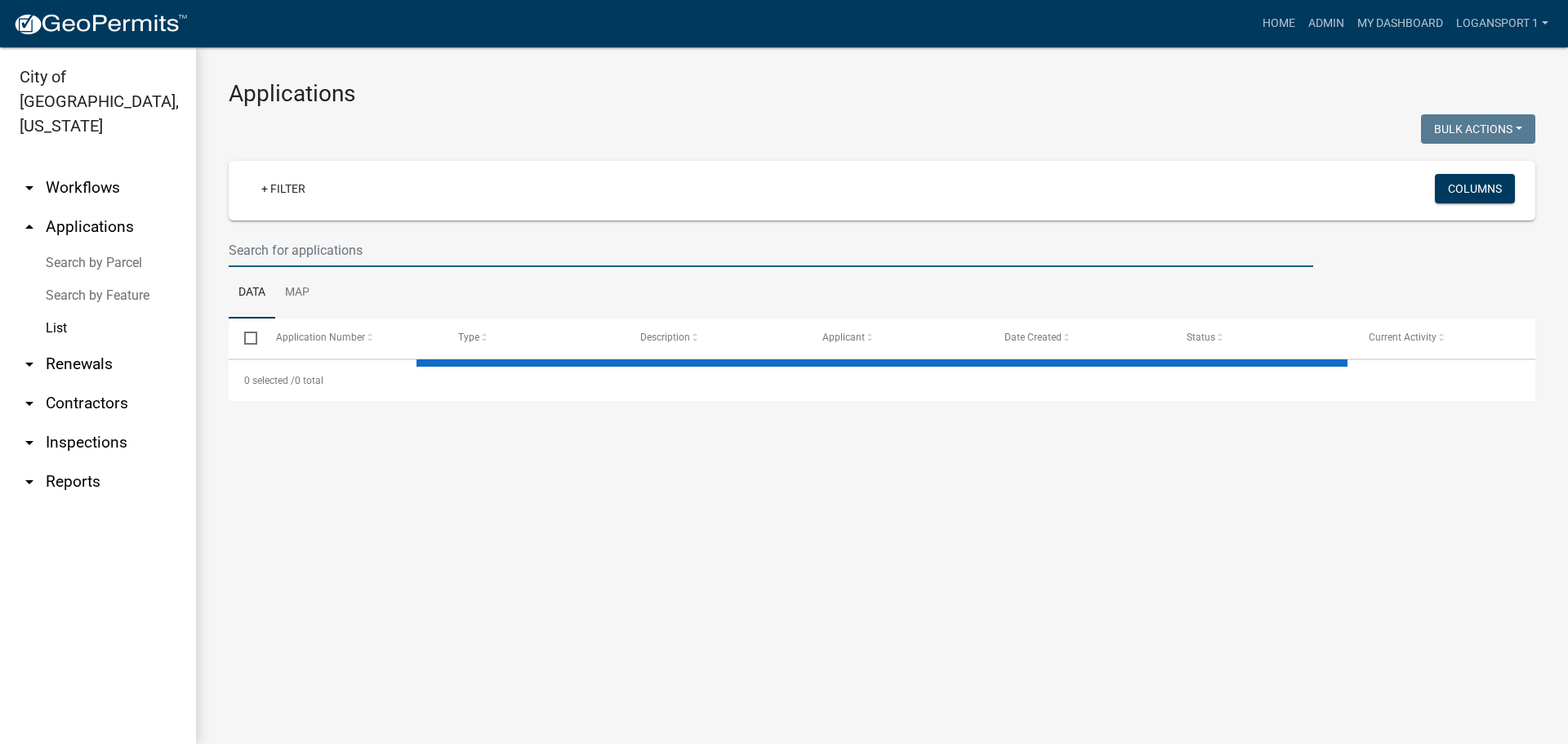
click at [421, 252] on input "text" at bounding box center [771, 250] width 1085 height 34
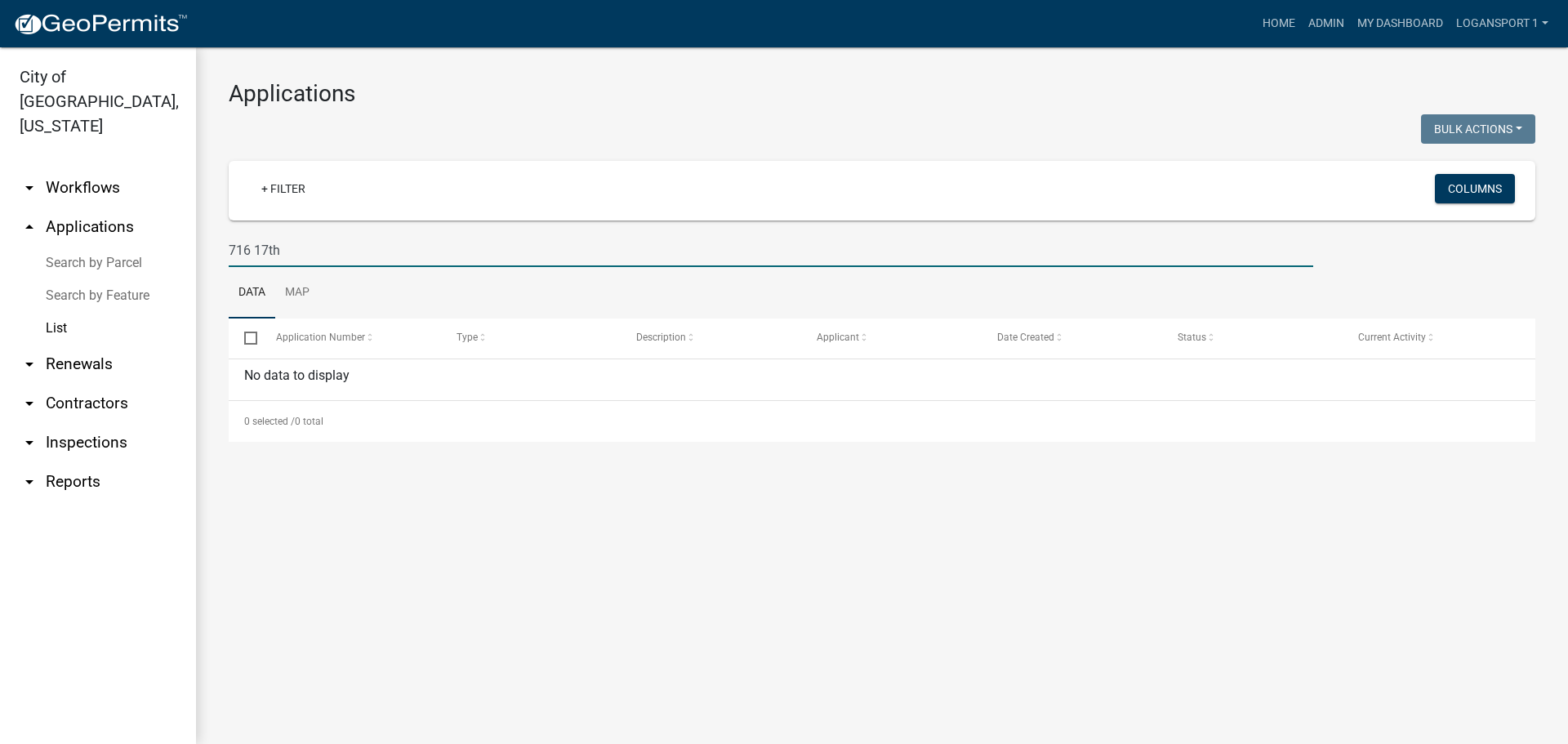
type input "716 17th"
click at [1496, 18] on link "Logansport 1" at bounding box center [1502, 24] width 105 height 31
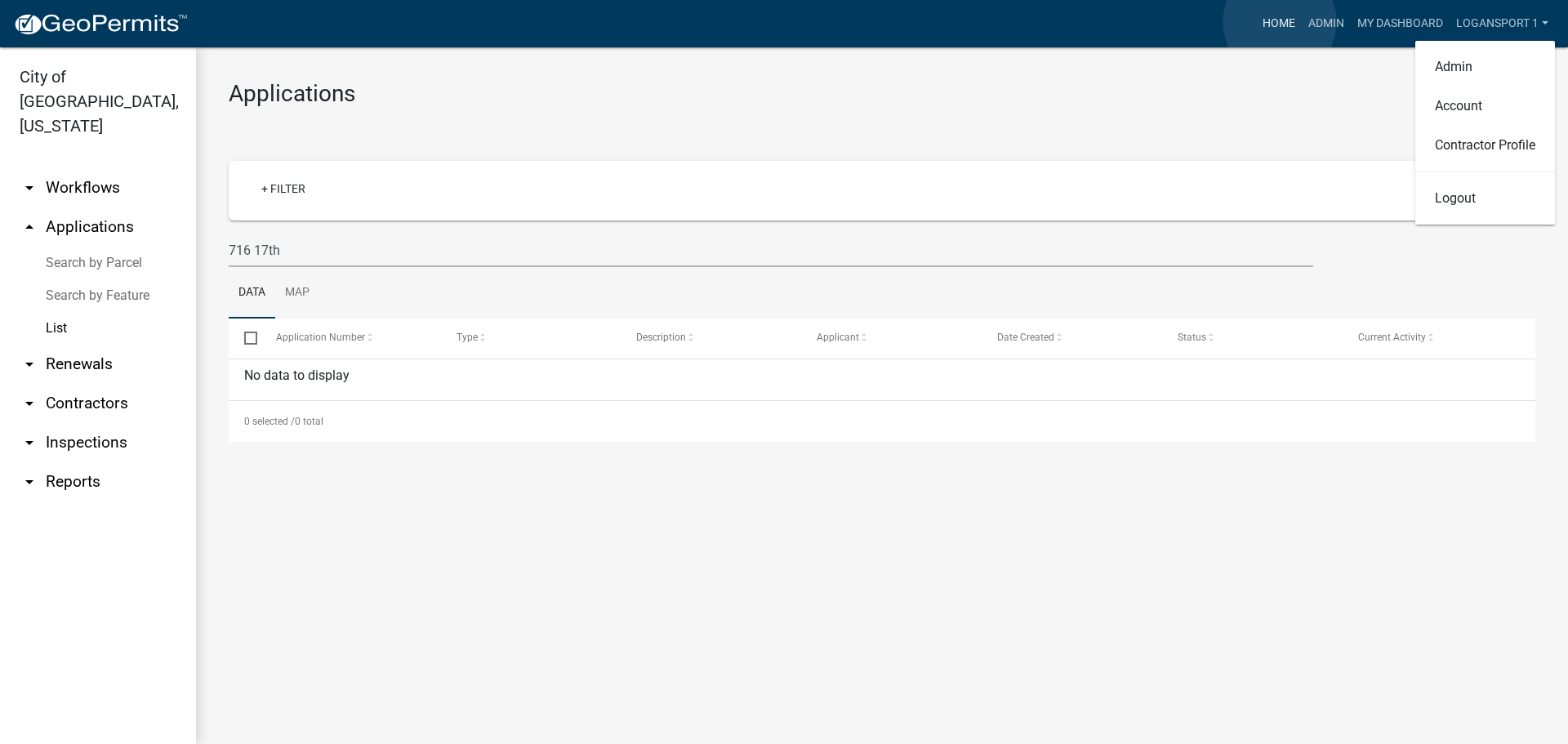
click at [1279, 22] on link "Home" at bounding box center [1278, 24] width 46 height 31
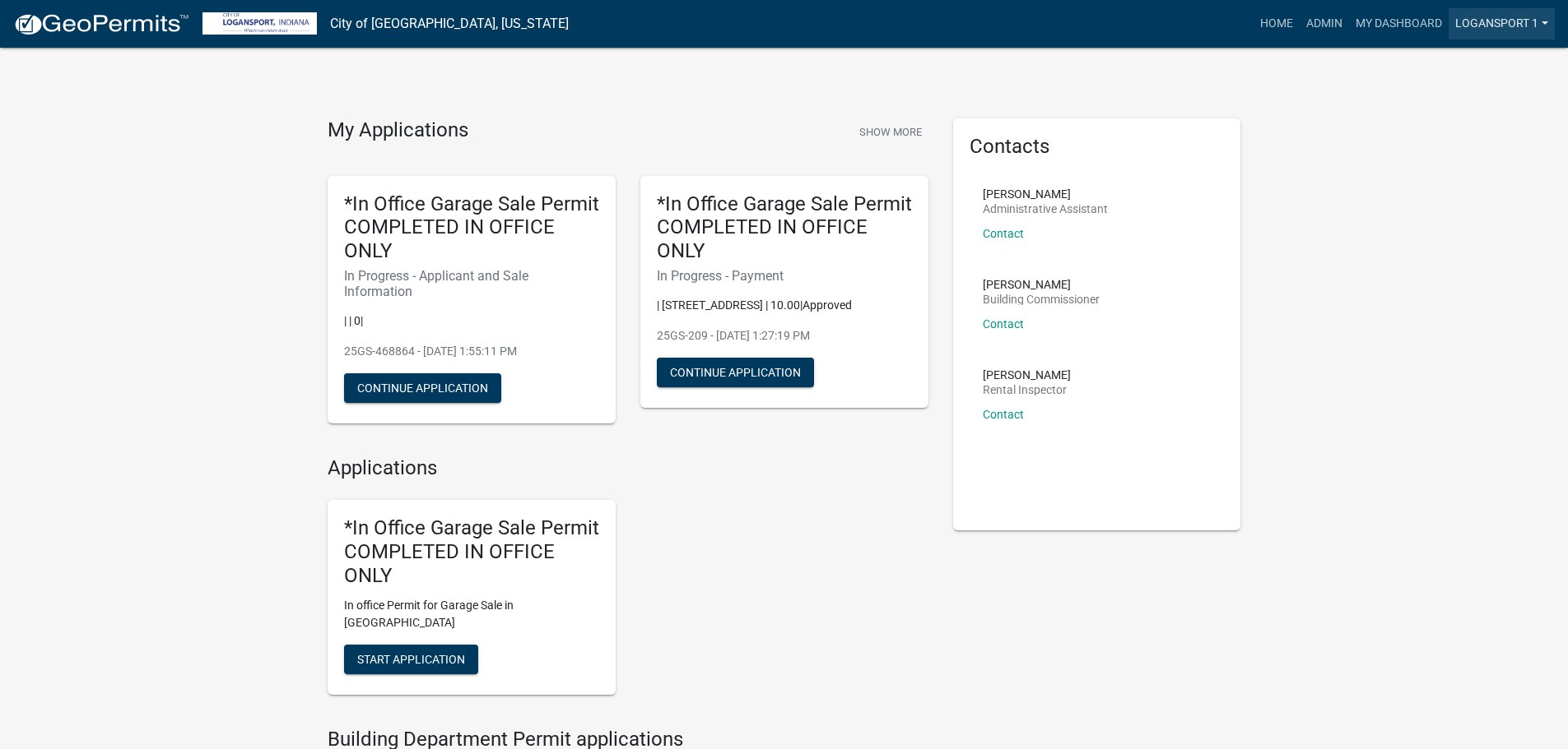
click at [1517, 10] on link "Logansport 1" at bounding box center [1502, 24] width 106 height 31
click at [1463, 201] on link "Logout" at bounding box center [1484, 200] width 141 height 40
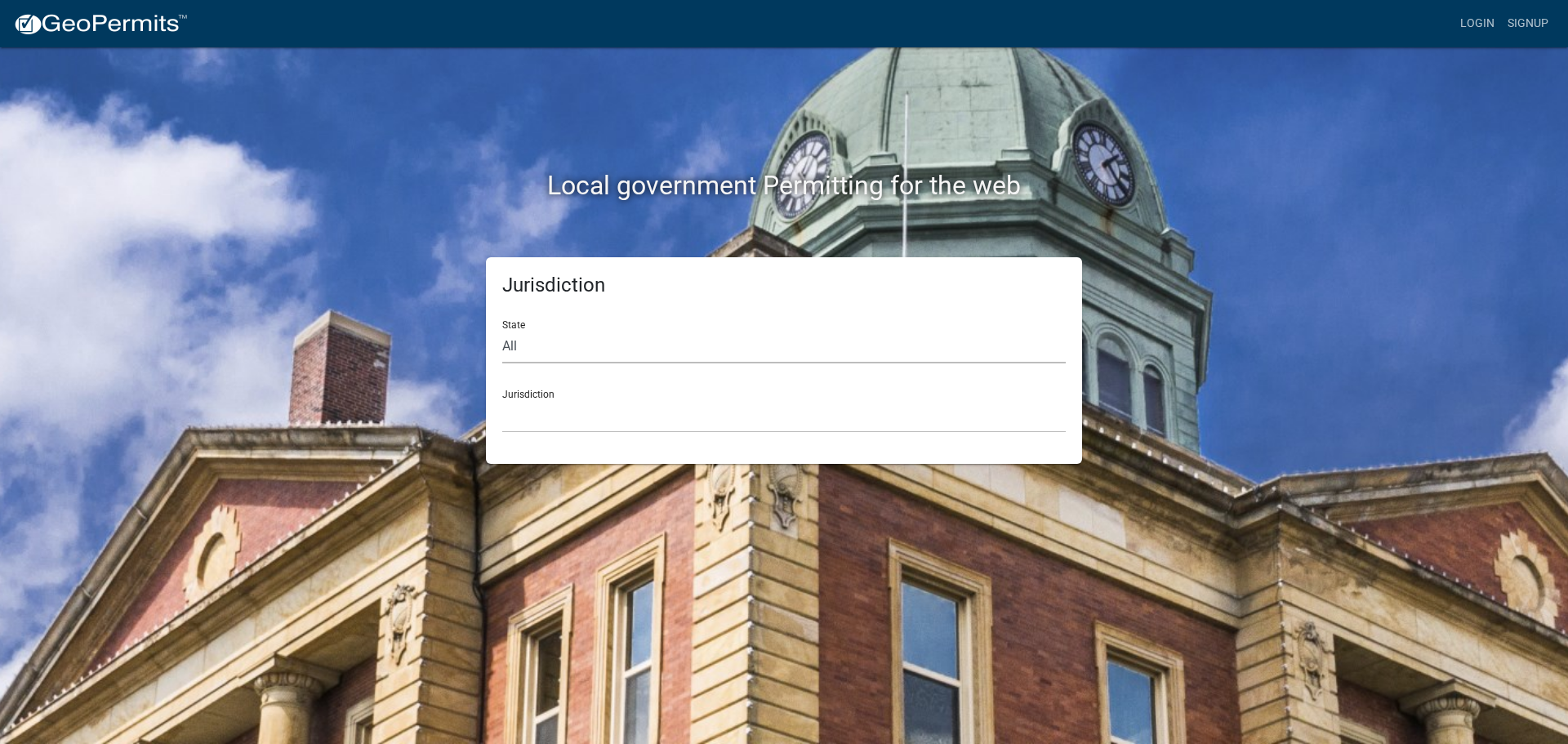
click at [684, 353] on select "All Colorado Georgia Indiana Iowa Kansas Minnesota Ohio South Carolina Wisconsin" at bounding box center [783, 347] width 563 height 34
select select "Indiana"
click at [502, 330] on select "All Colorado Georgia Indiana Iowa Kansas Minnesota Ohio South Carolina Wisconsin" at bounding box center [783, 347] width 563 height 34
click at [640, 425] on select "City of Charlestown, Indiana City of Jeffersonville, Indiana City of Logansport…" at bounding box center [783, 417] width 563 height 34
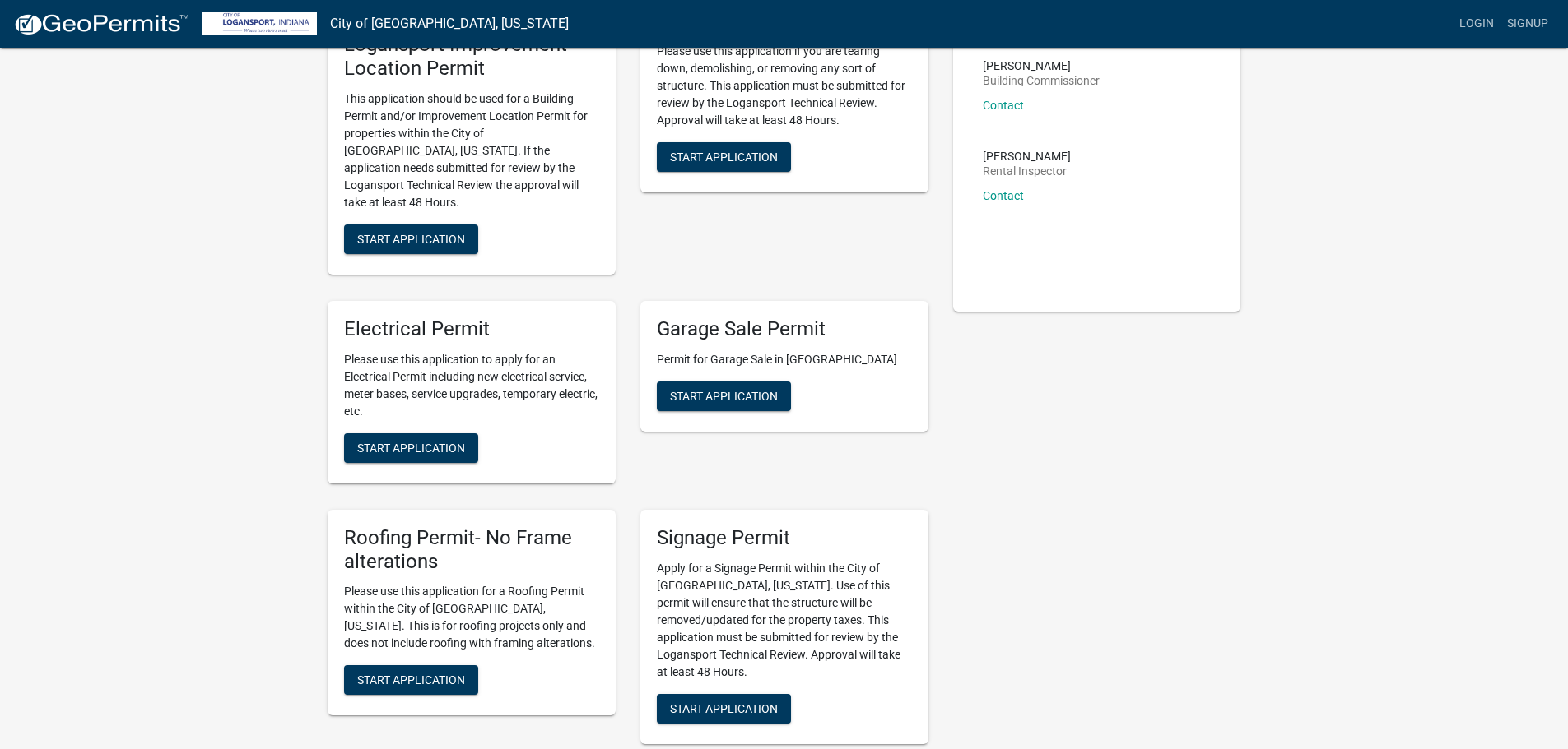
scroll to position [247, 0]
